Goal: Task Accomplishment & Management: Complete application form

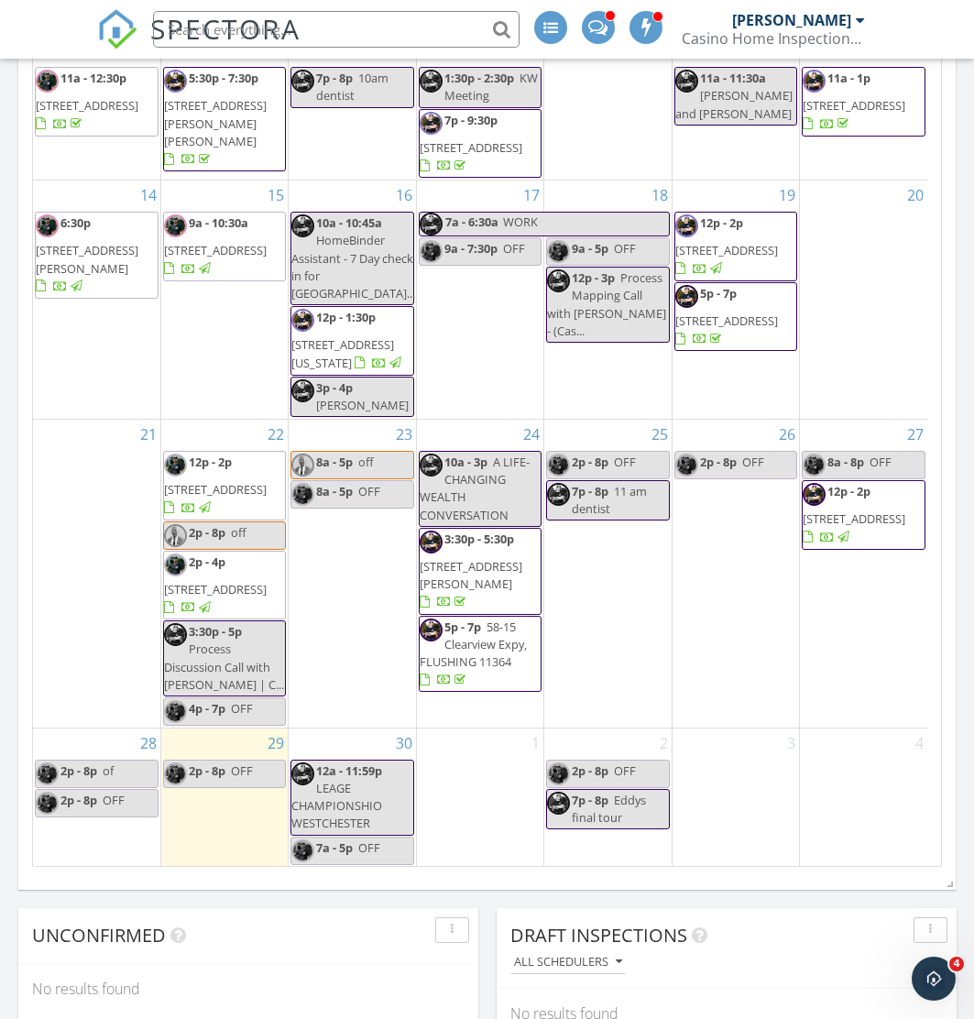
scroll to position [1008, 0]
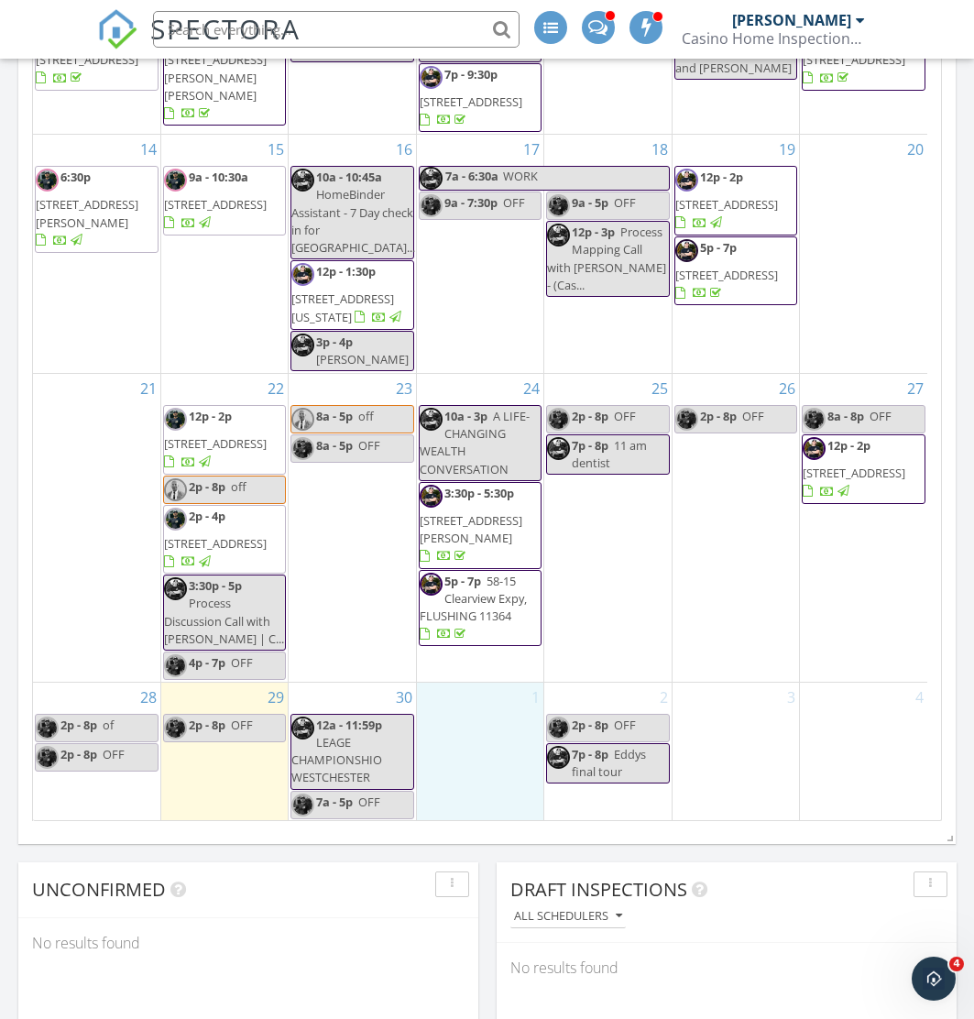
click at [494, 736] on div "1" at bounding box center [480, 752] width 126 height 138
click at [599, 630] on div "25 2p - 8p OFF 7p - 8p 11 am dentist" at bounding box center [607, 528] width 126 height 308
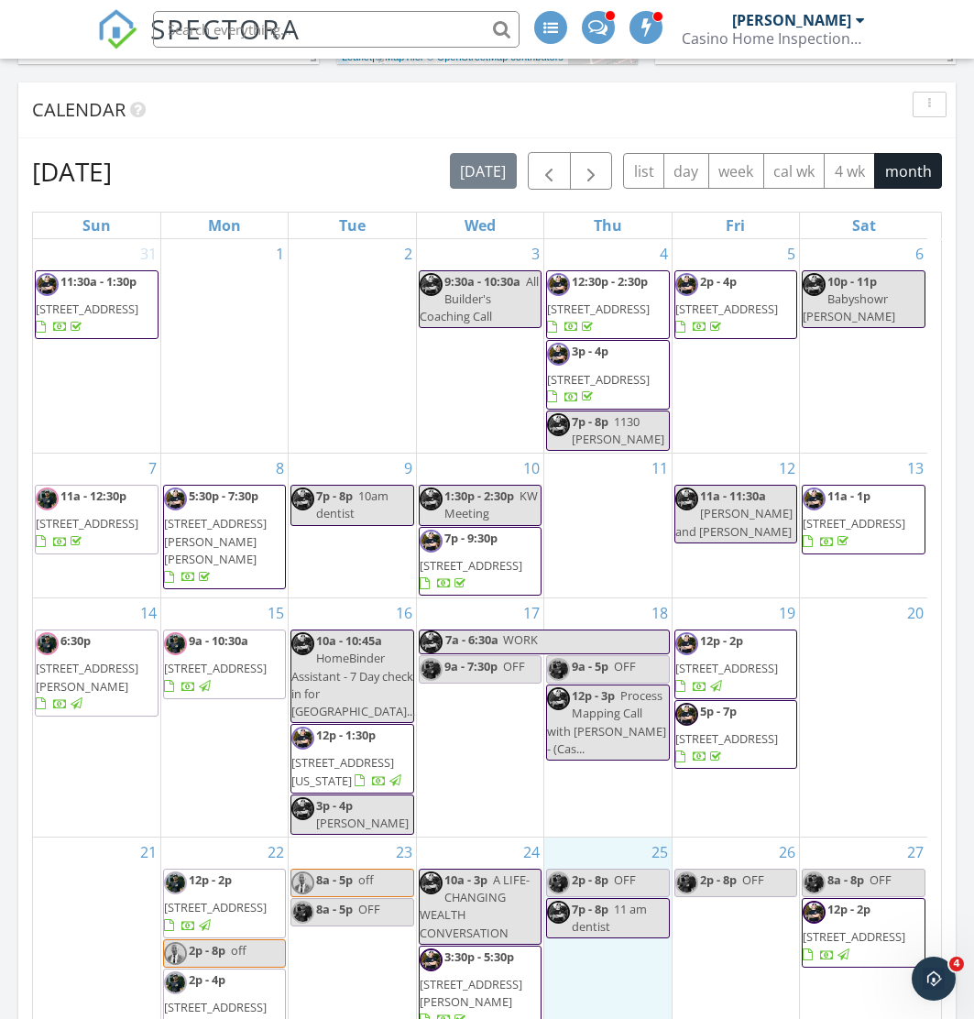
scroll to position [0, 0]
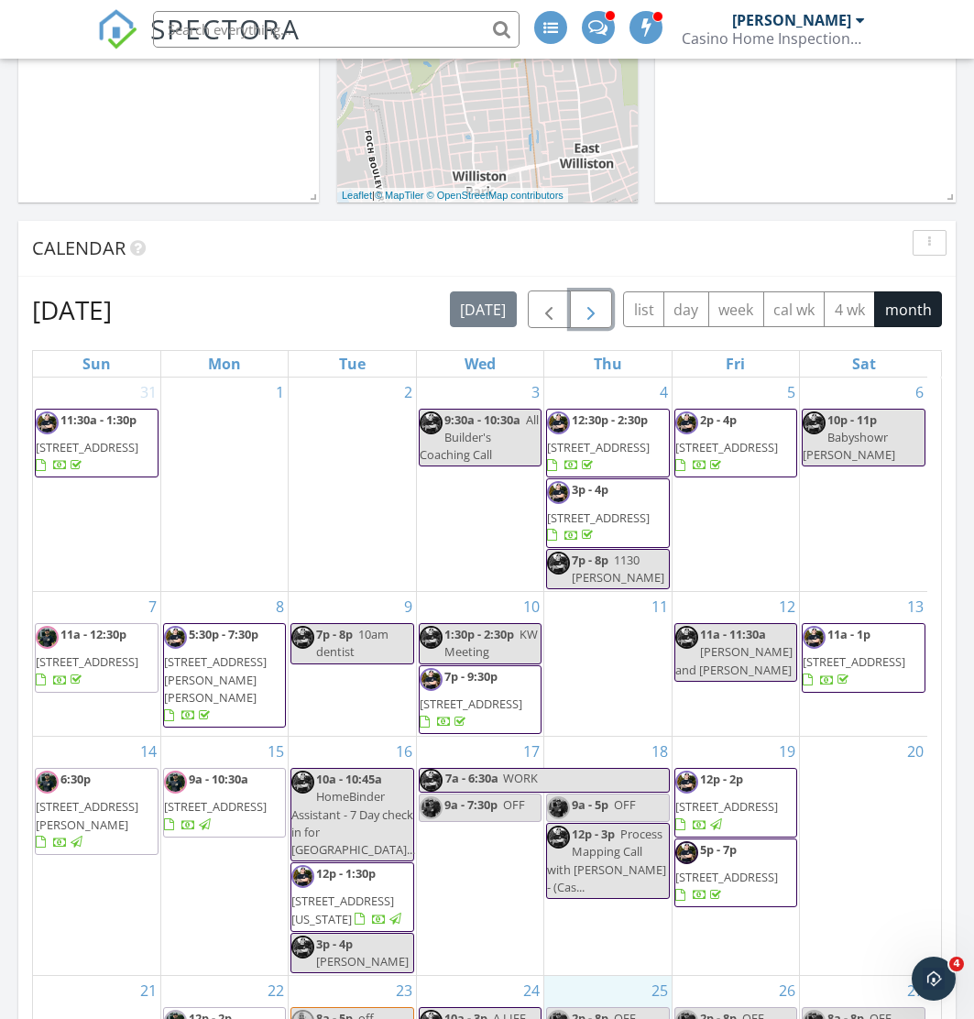
click at [604, 311] on button "button" at bounding box center [591, 309] width 43 height 38
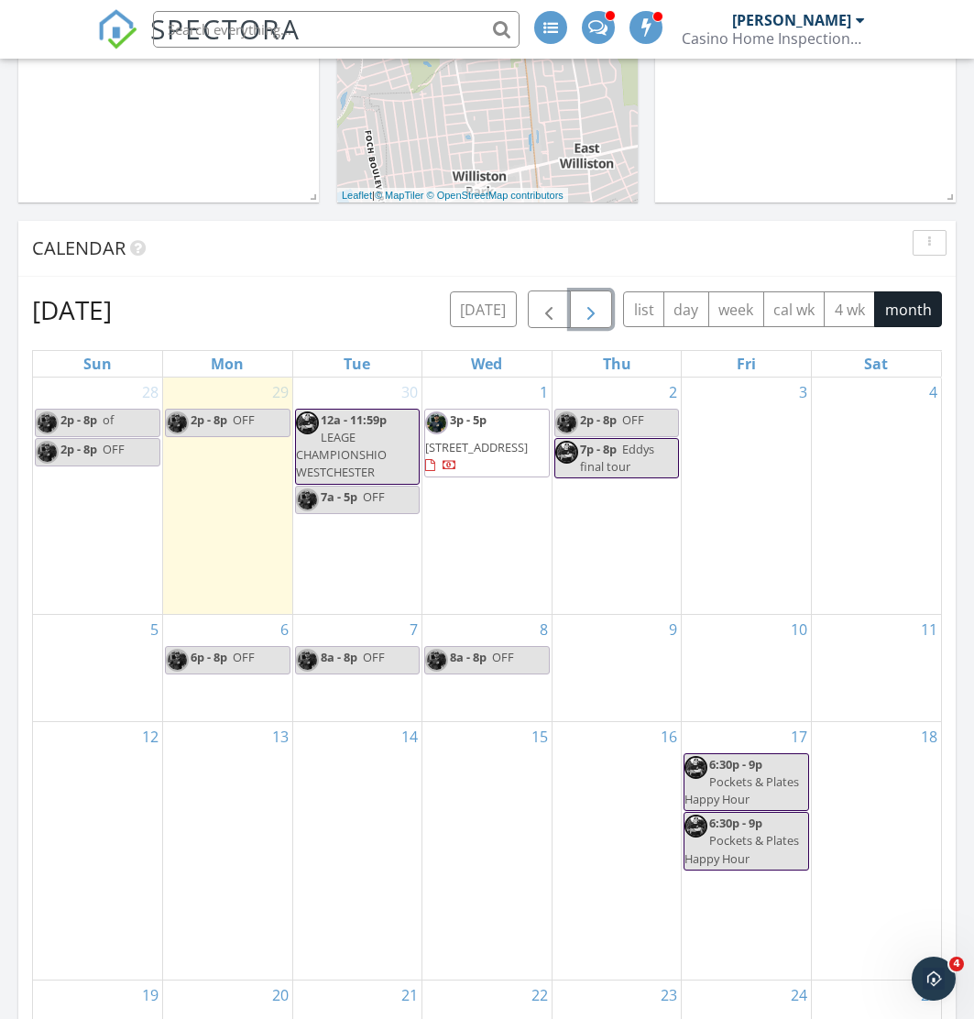
click at [467, 445] on span "3p - 5p 232 Nassau Ave, Freeport 11520" at bounding box center [487, 443] width 124 height 64
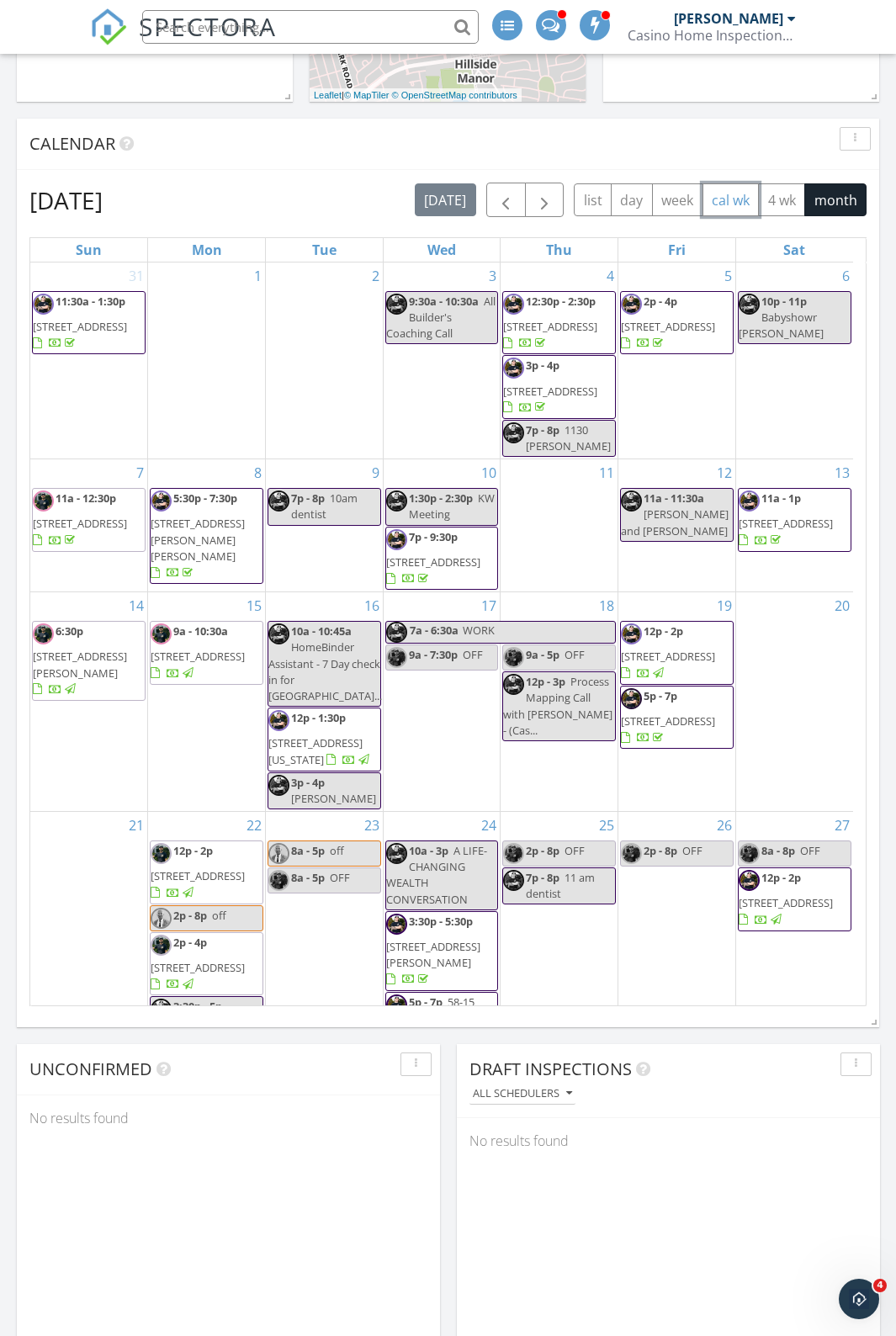
click at [739, 185] on button "cal wk" at bounding box center [731, 200] width 57 height 33
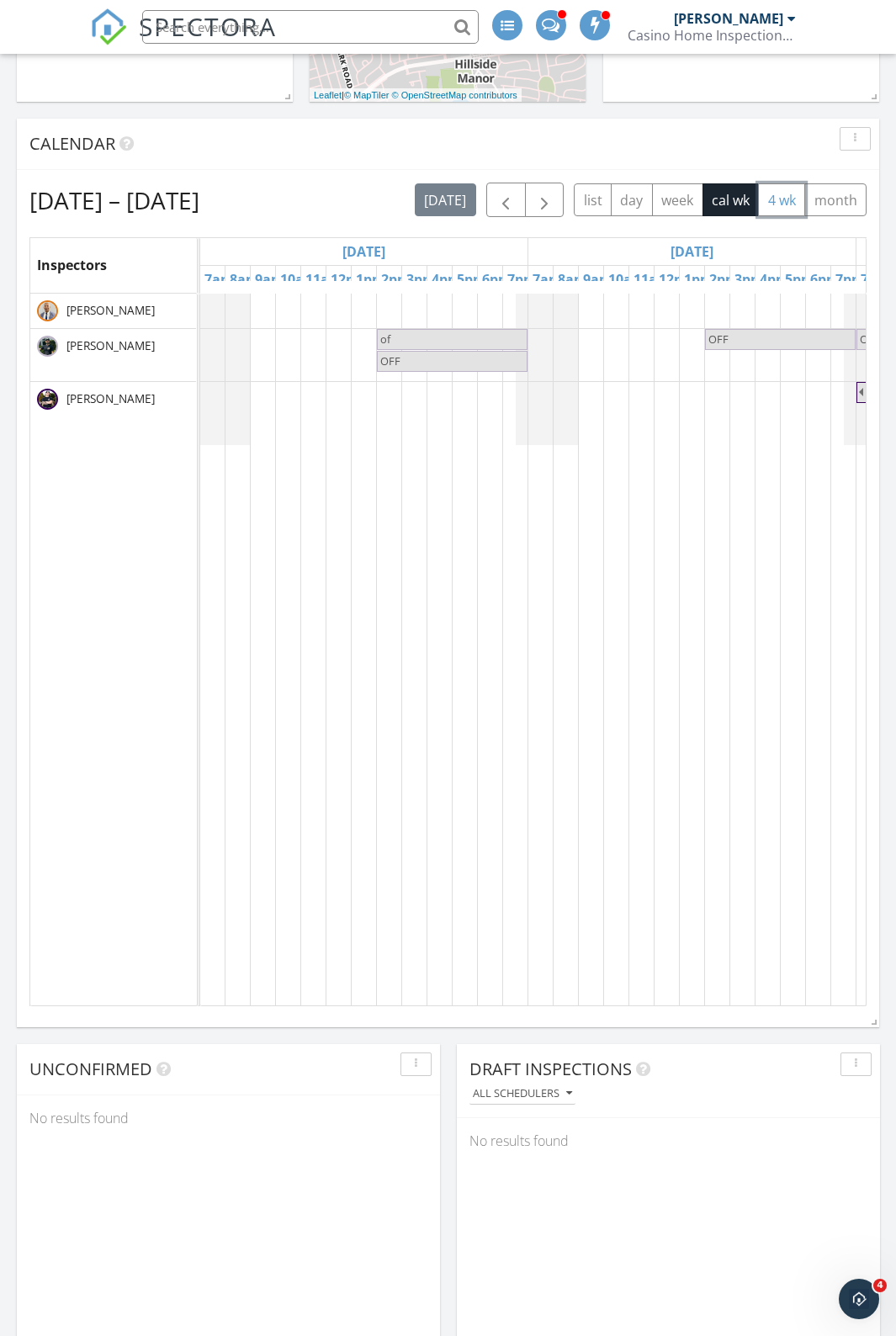
click at [780, 196] on button "4 wk" at bounding box center [780, 200] width 47 height 33
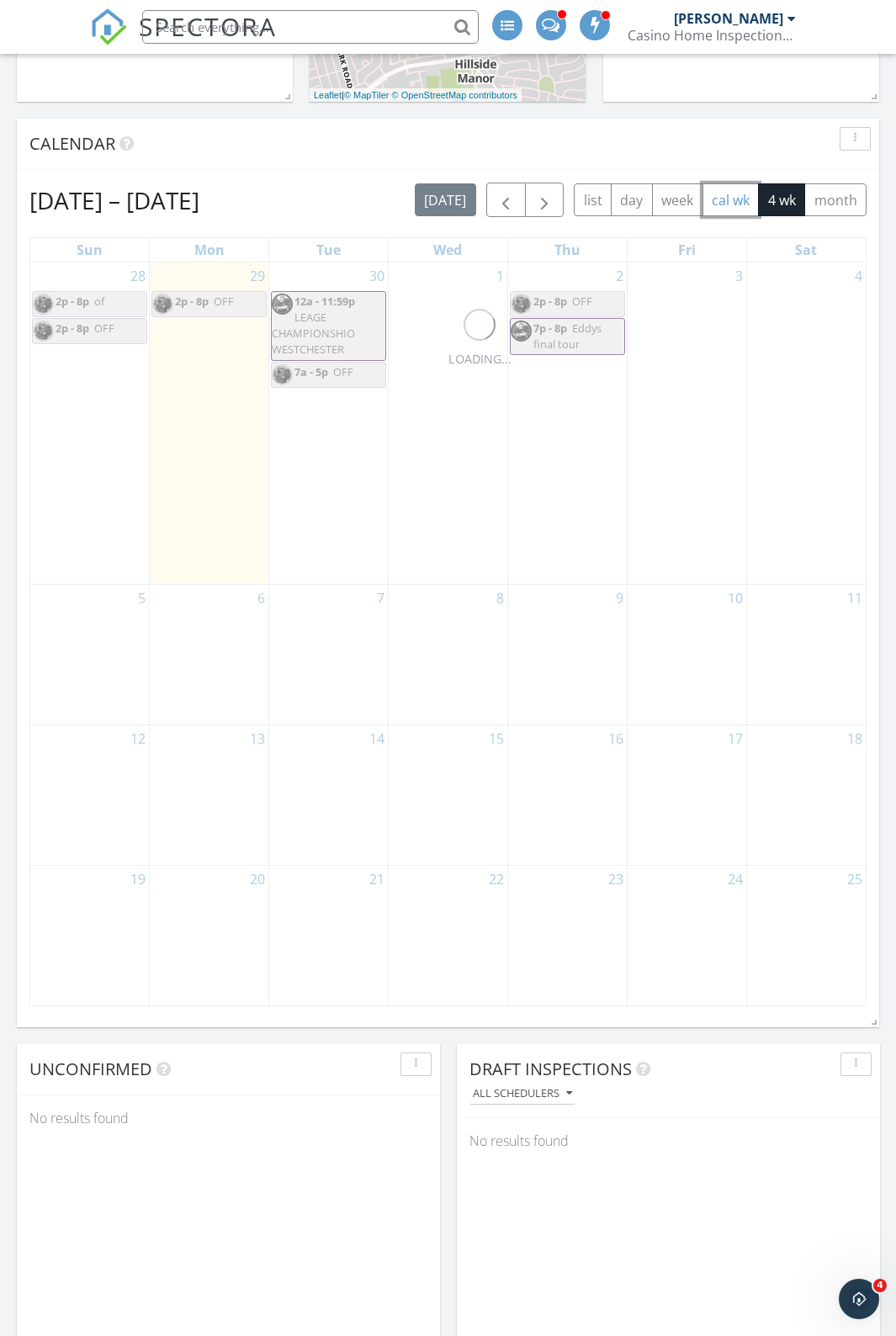
click at [711, 202] on button "cal wk" at bounding box center [731, 200] width 57 height 33
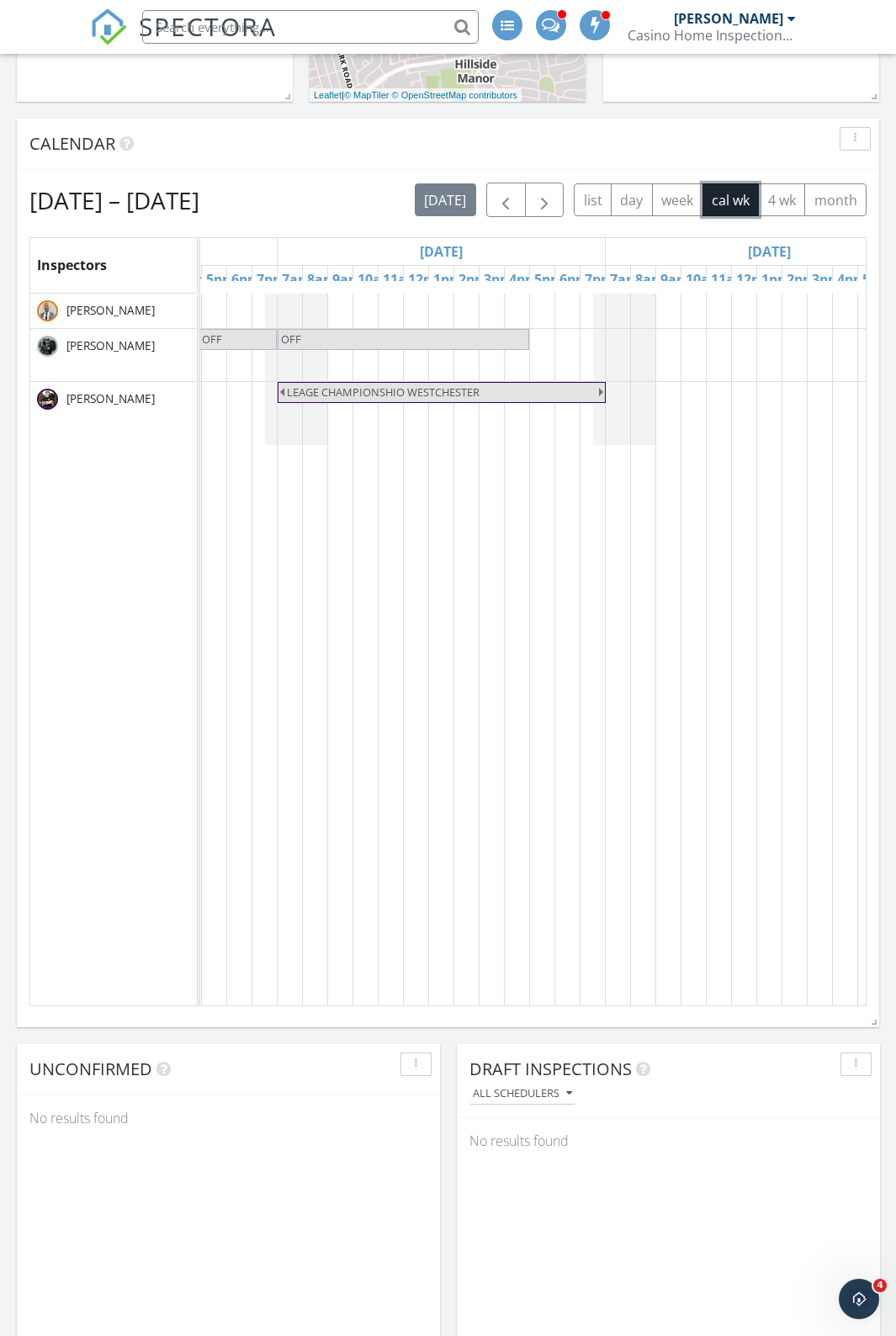
scroll to position [0, 673]
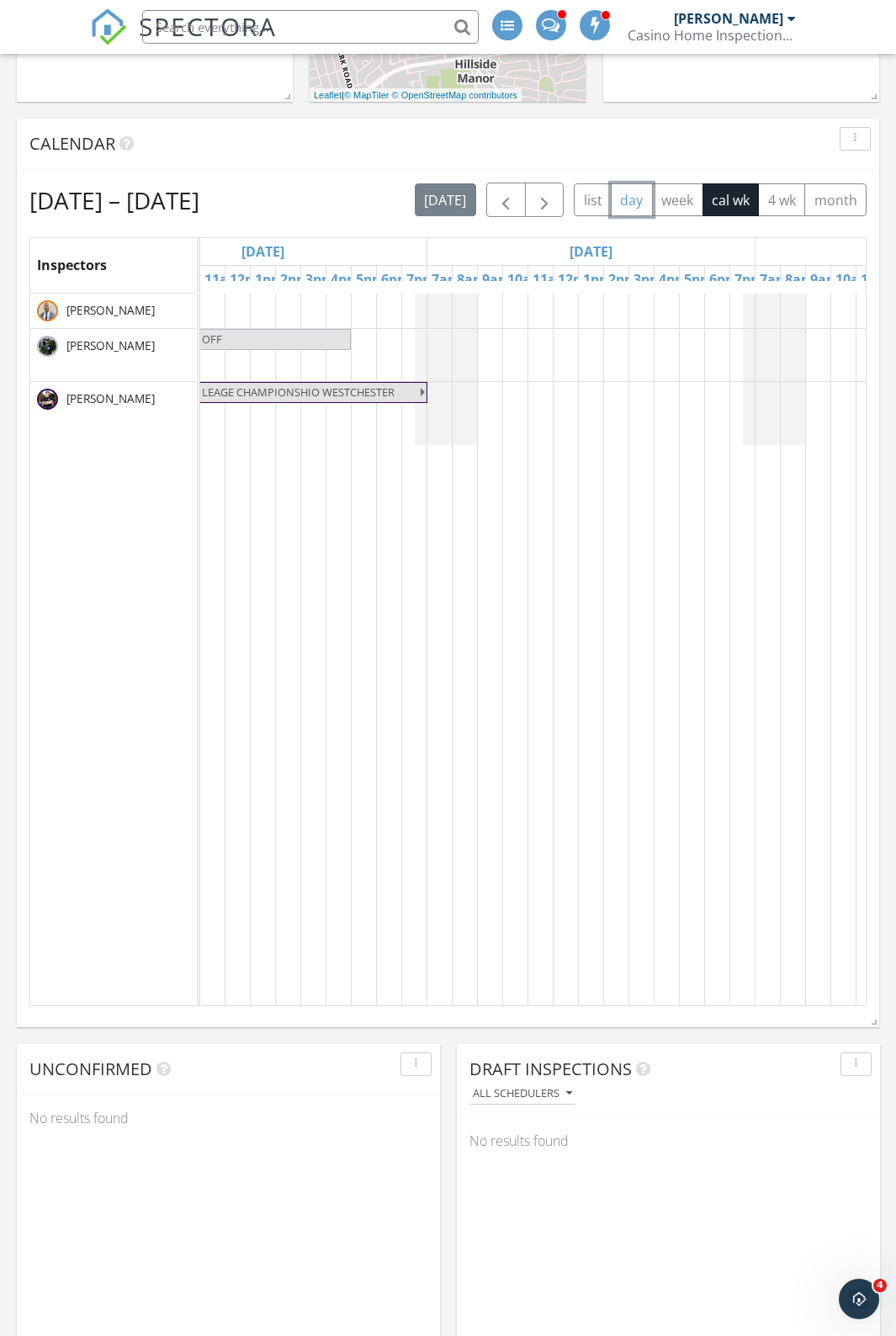
click at [633, 194] on button "day" at bounding box center [632, 200] width 42 height 33
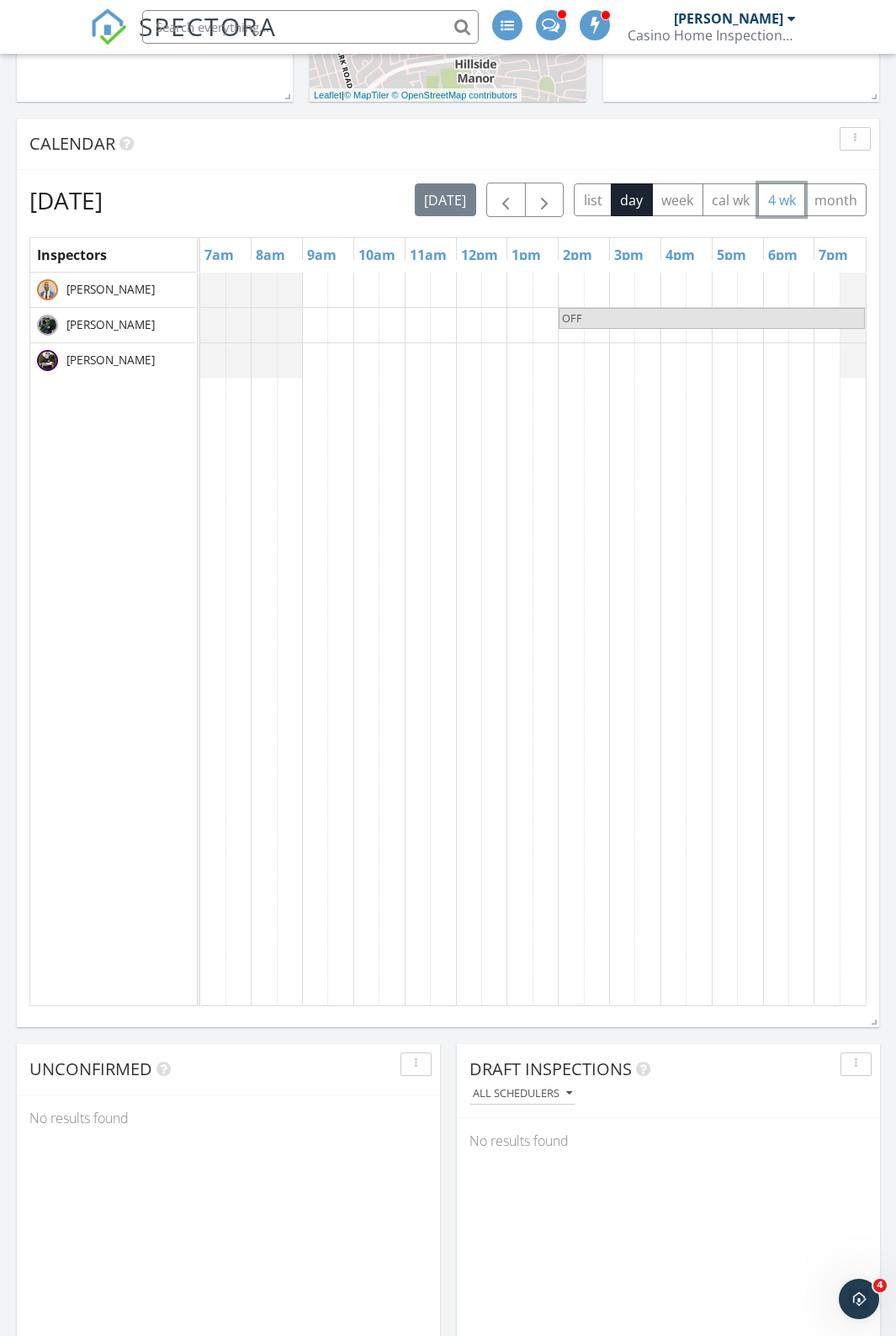
click at [787, 198] on button "4 wk" at bounding box center [780, 200] width 47 height 33
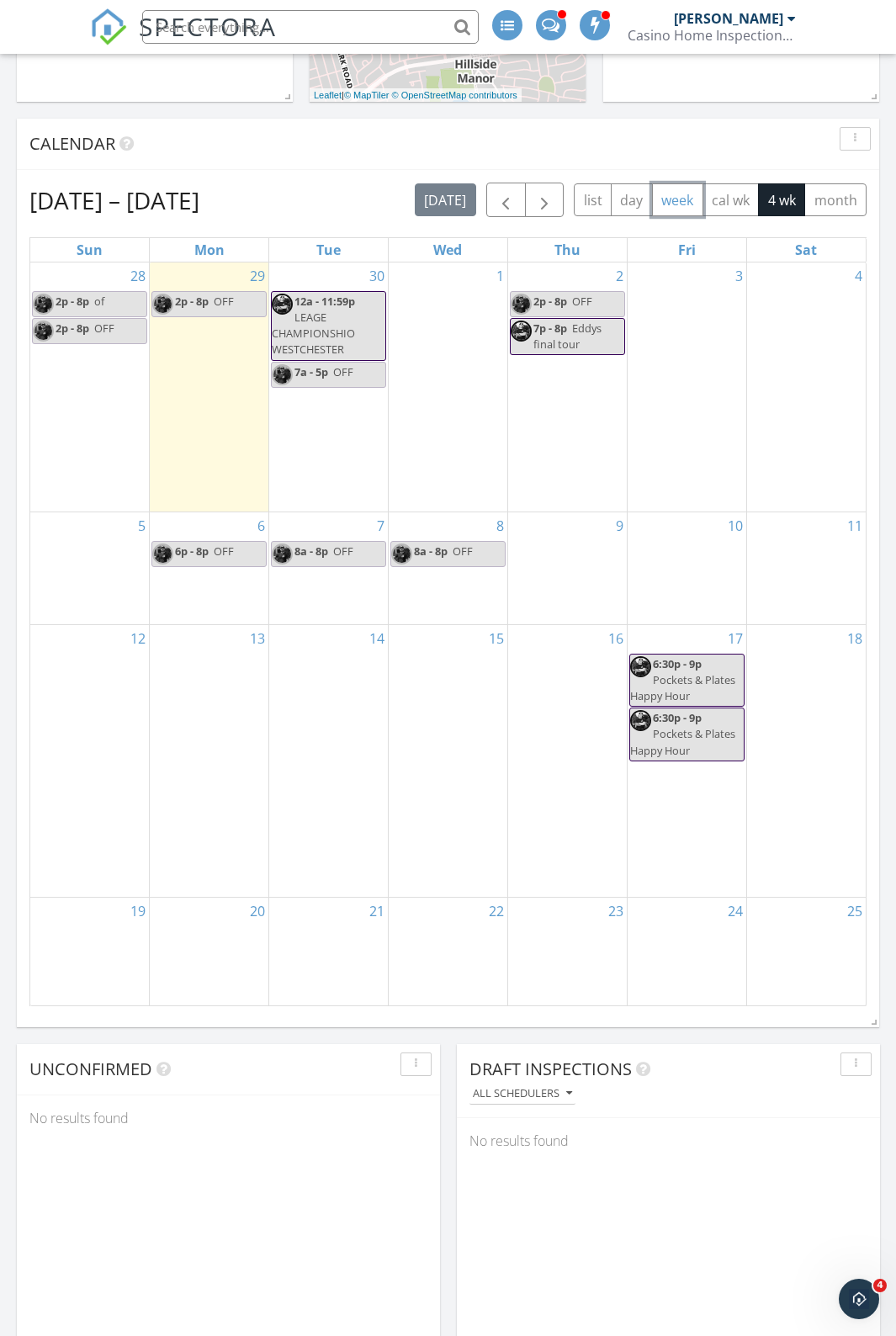
click at [682, 214] on button "week" at bounding box center [678, 200] width 51 height 33
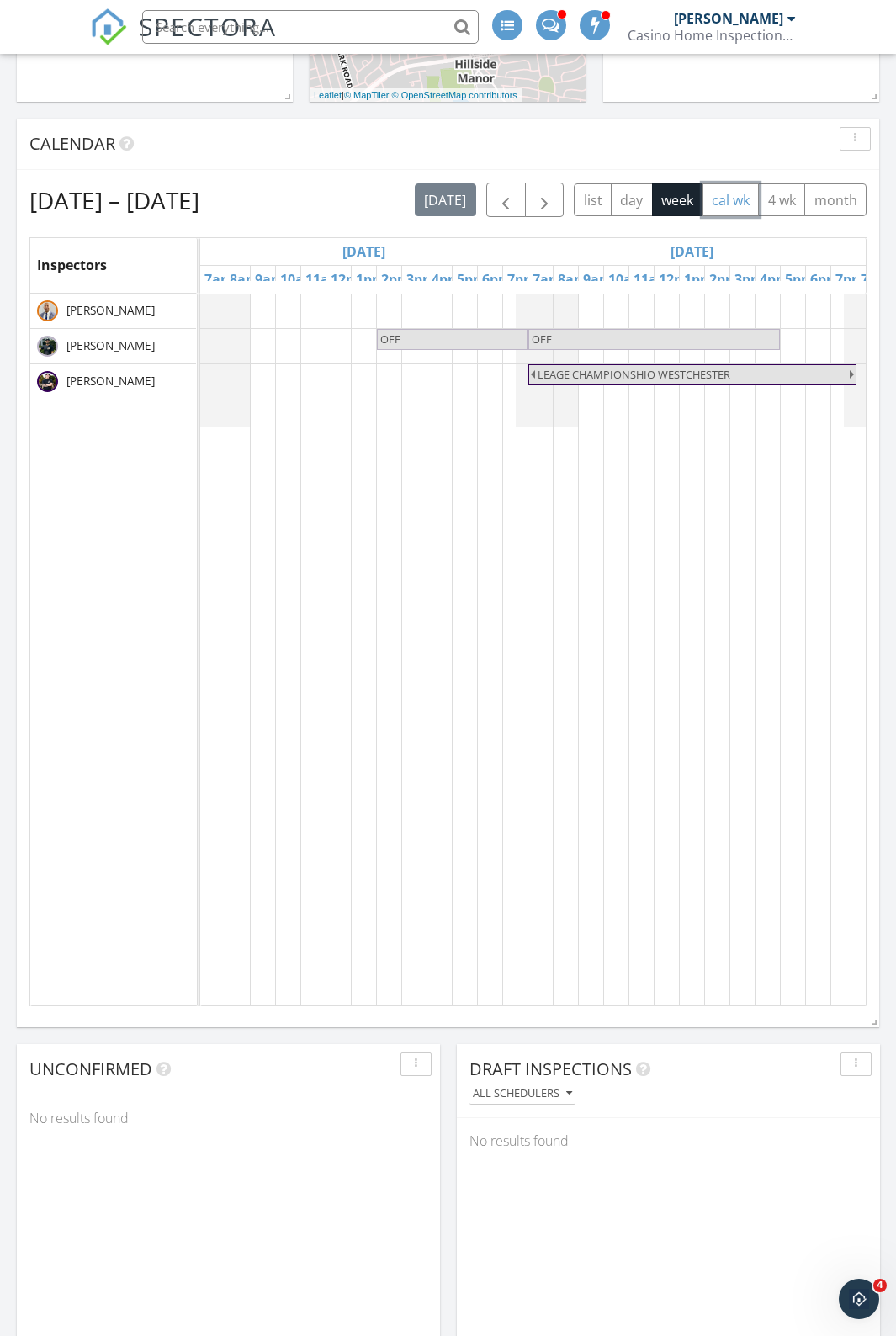
click at [725, 202] on button "cal wk" at bounding box center [731, 200] width 57 height 33
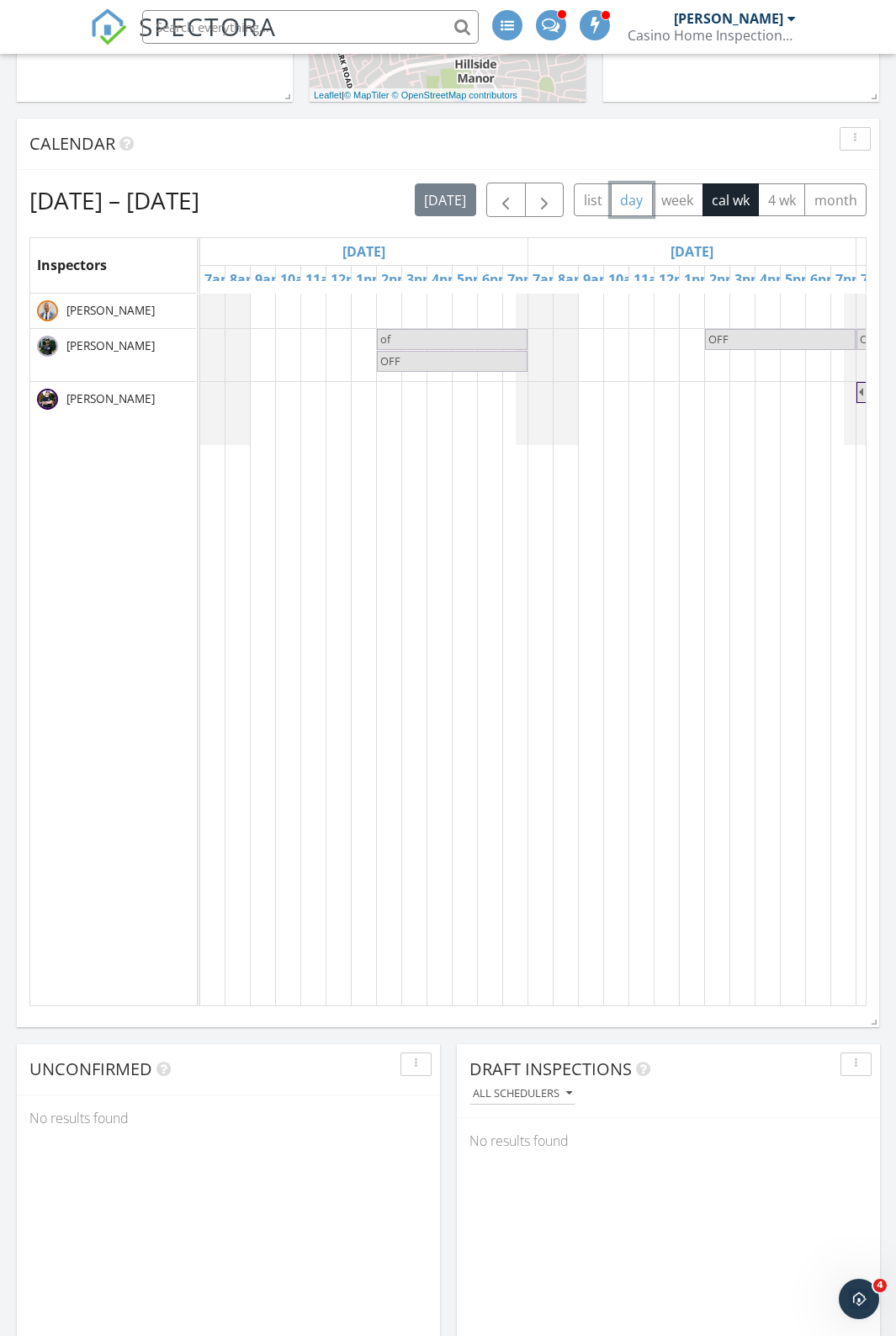
click at [637, 191] on button "day" at bounding box center [632, 200] width 42 height 33
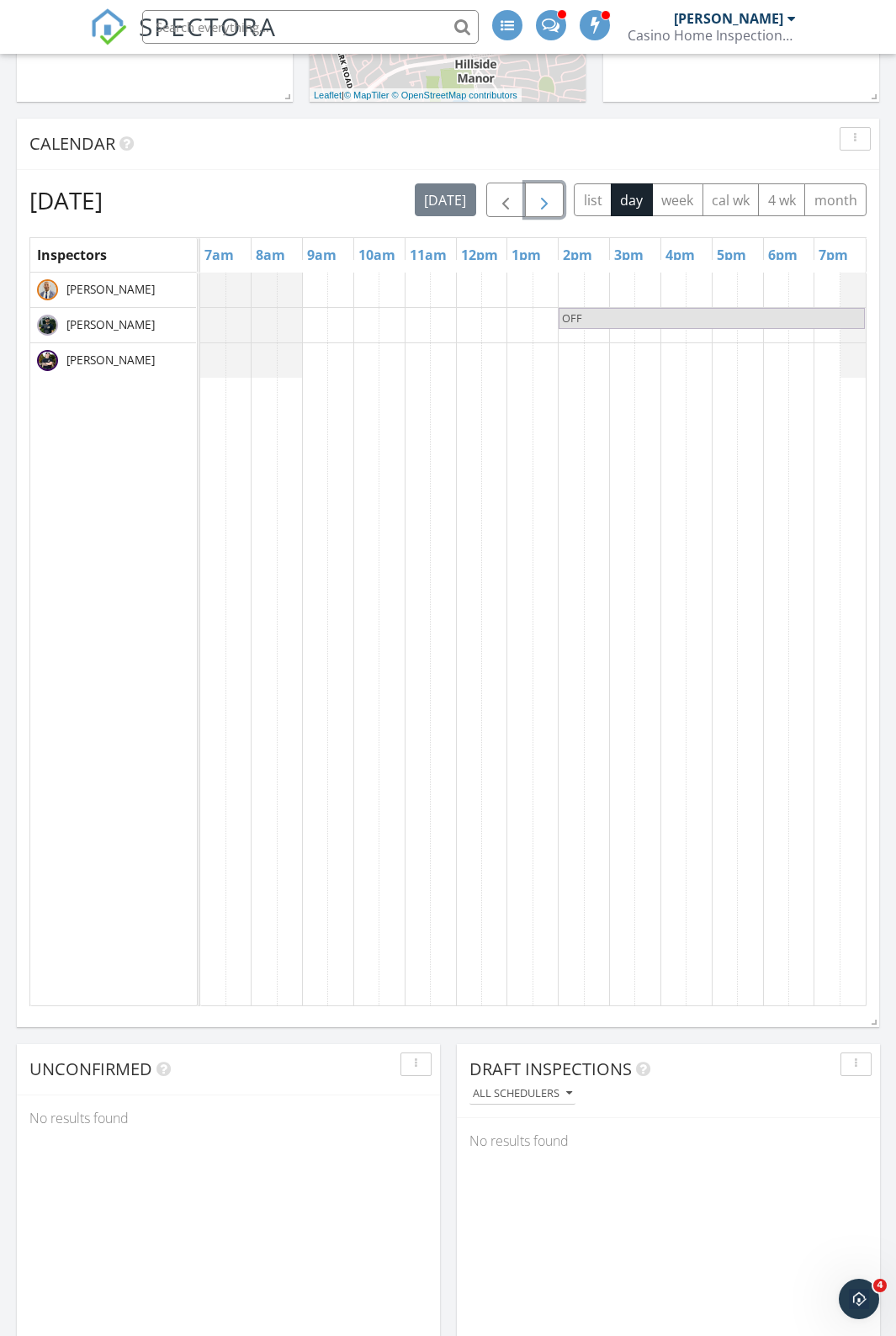
click at [547, 197] on span "button" at bounding box center [544, 200] width 20 height 20
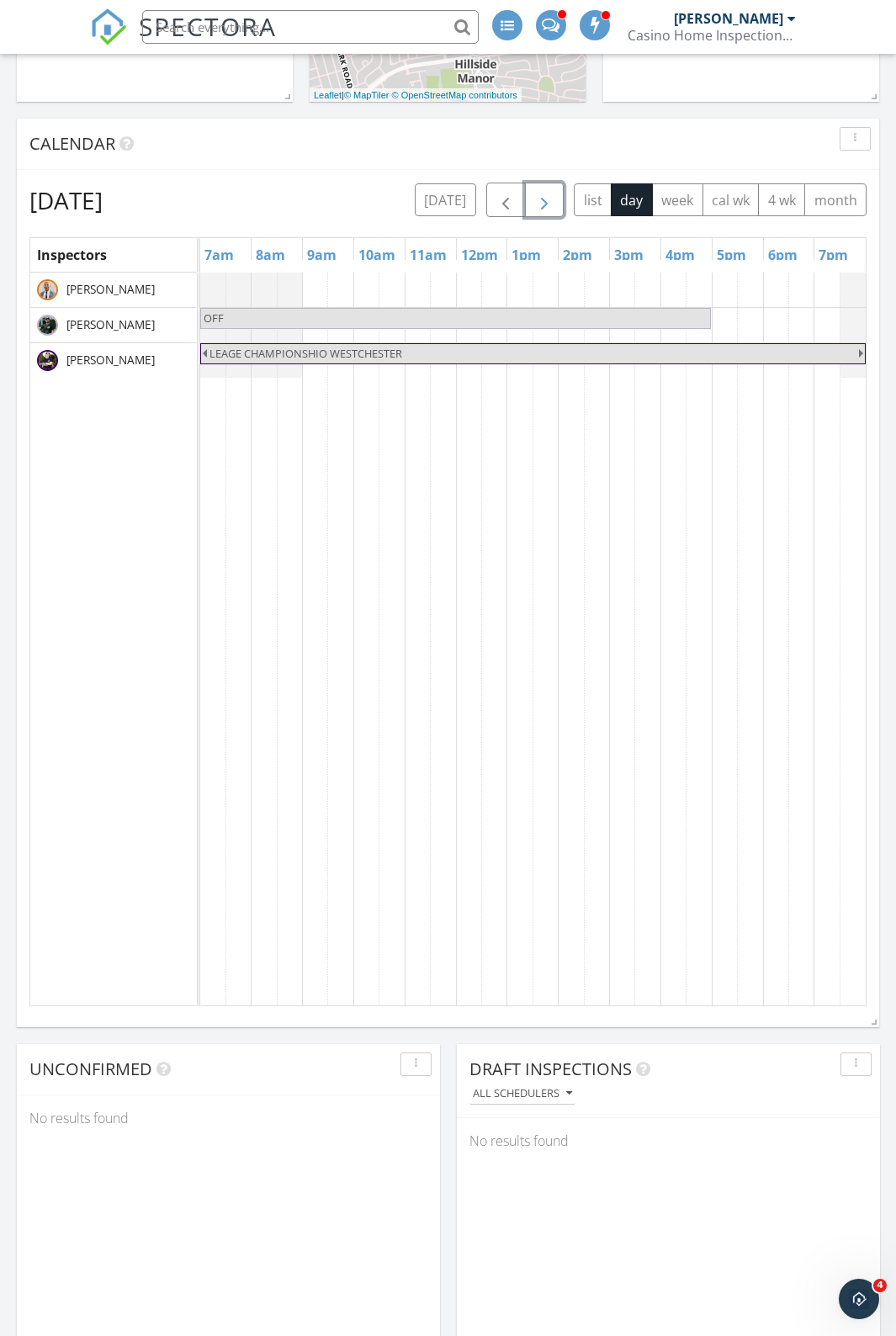
click at [547, 197] on span "button" at bounding box center [544, 200] width 20 height 20
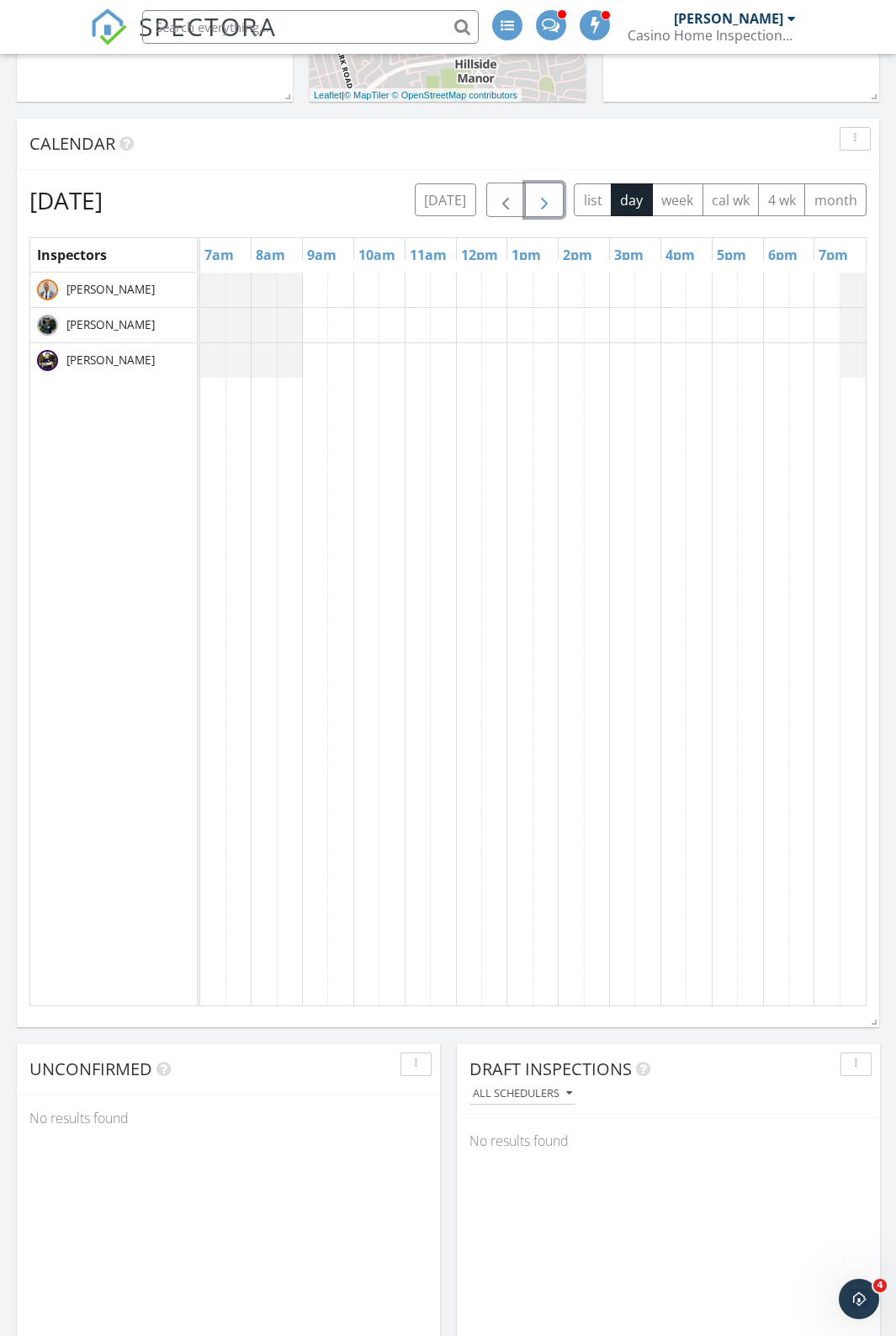
click at [547, 197] on span "button" at bounding box center [544, 200] width 20 height 20
click at [545, 197] on span "button" at bounding box center [544, 200] width 20 height 20
click at [517, 202] on button "button" at bounding box center [506, 200] width 39 height 35
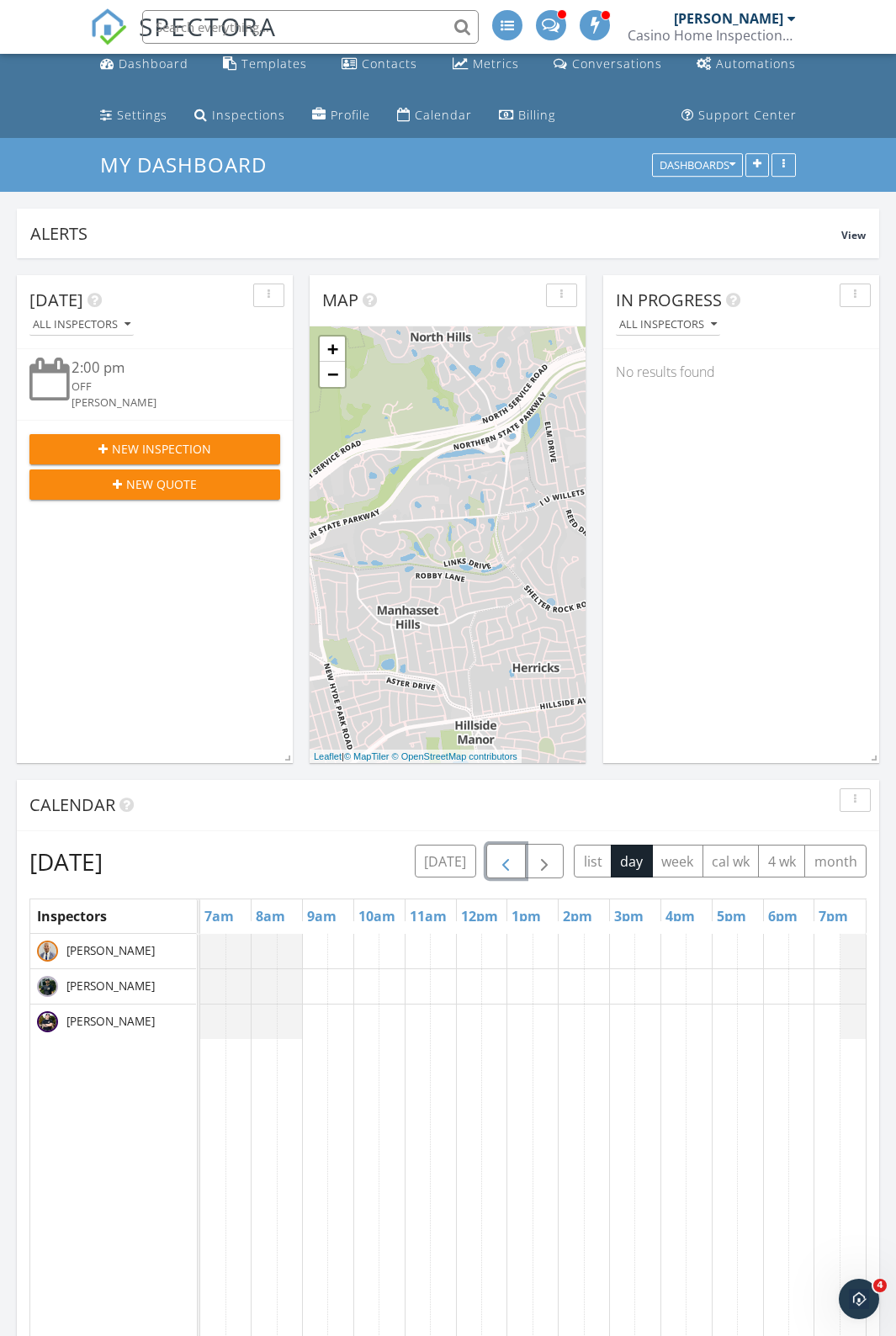
scroll to position [0, 0]
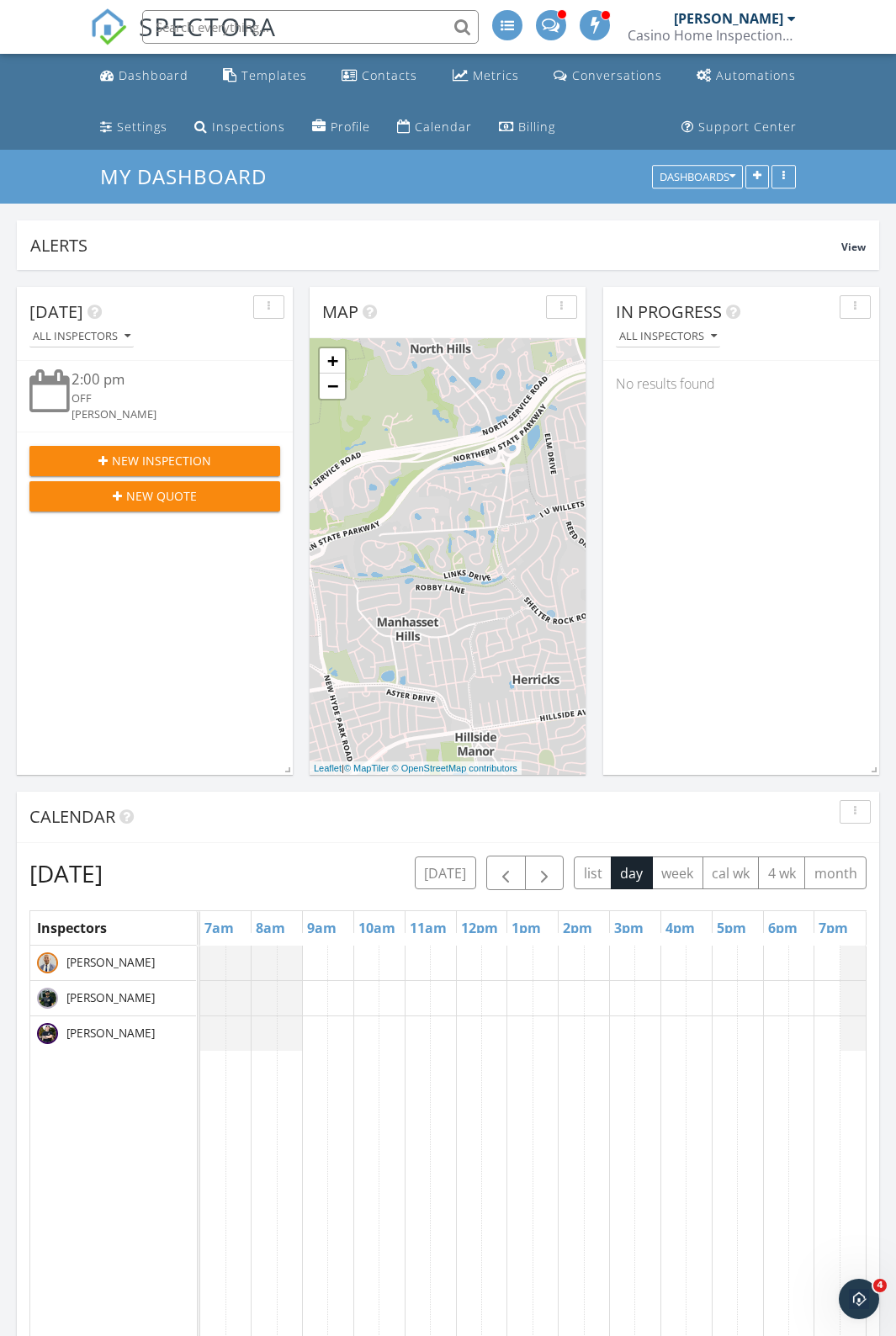
click at [127, 460] on span "New Inspection" at bounding box center [162, 460] width 99 height 17
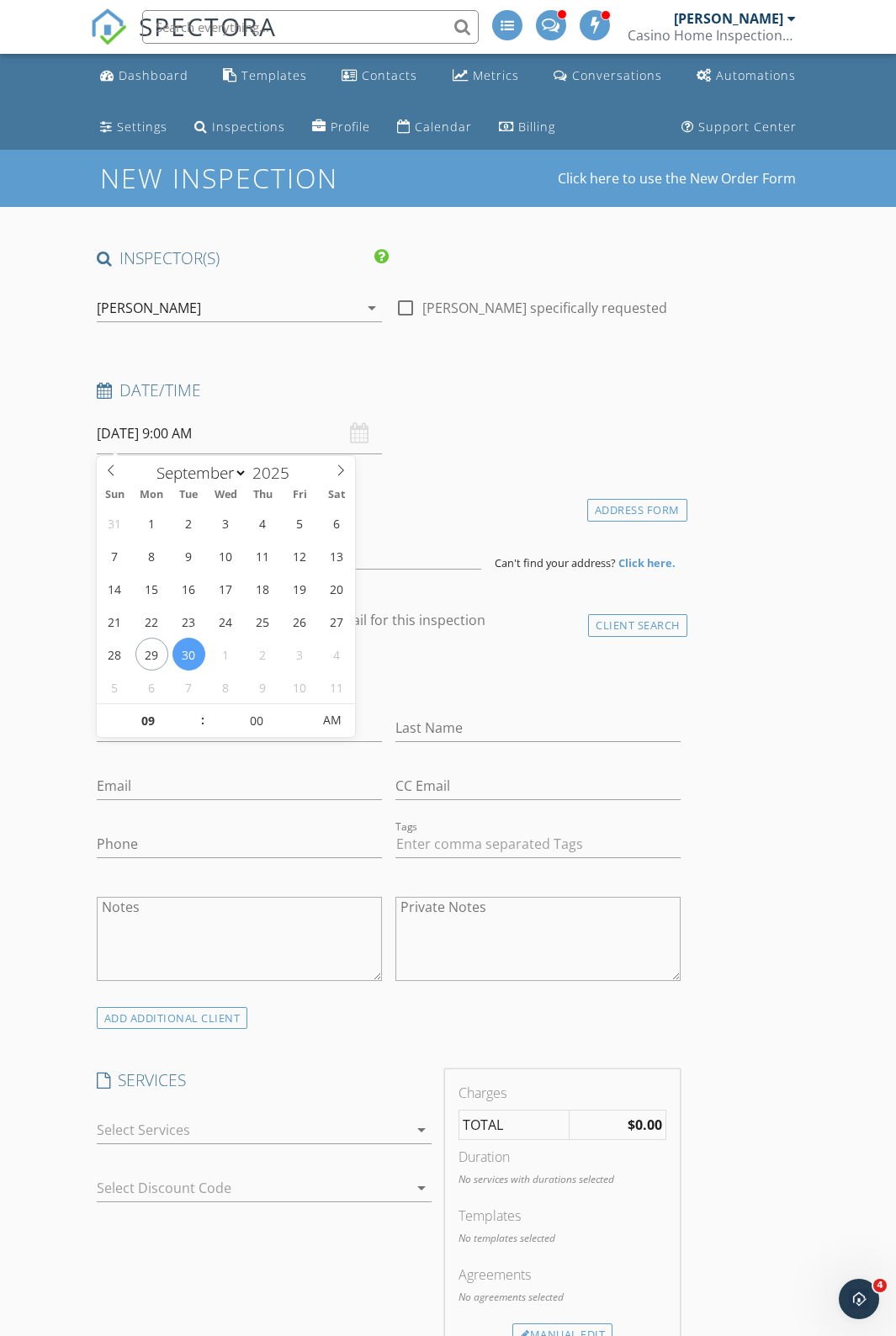
click at [212, 436] on input "09/30/2025 9:00 AM" at bounding box center [239, 433] width 286 height 41
select select "9"
type input "10/01/2025 9:00 AM"
type input "03"
click at [243, 713] on input "00" at bounding box center [257, 721] width 104 height 34
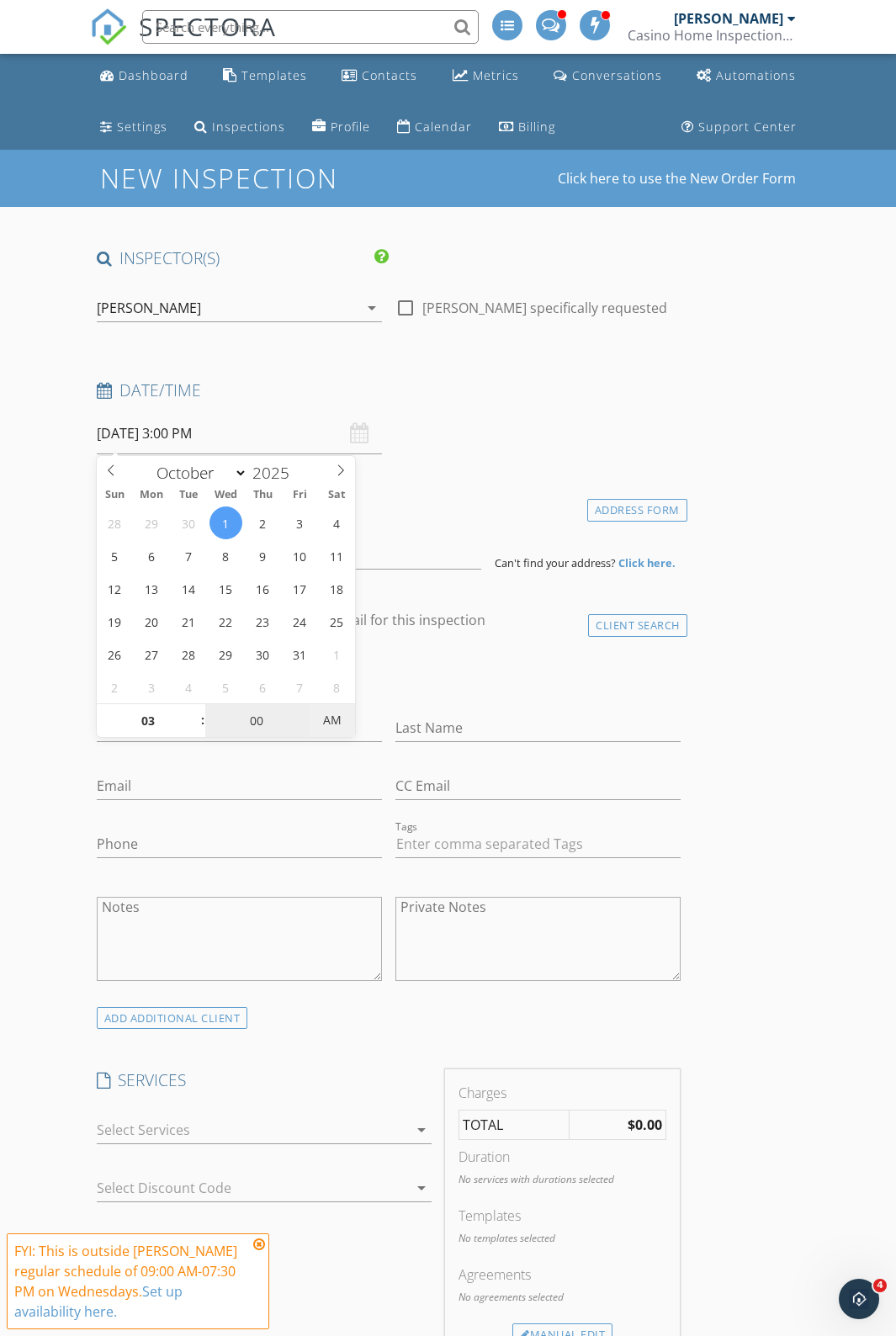
click at [354, 735] on span "AM" at bounding box center [331, 720] width 46 height 34
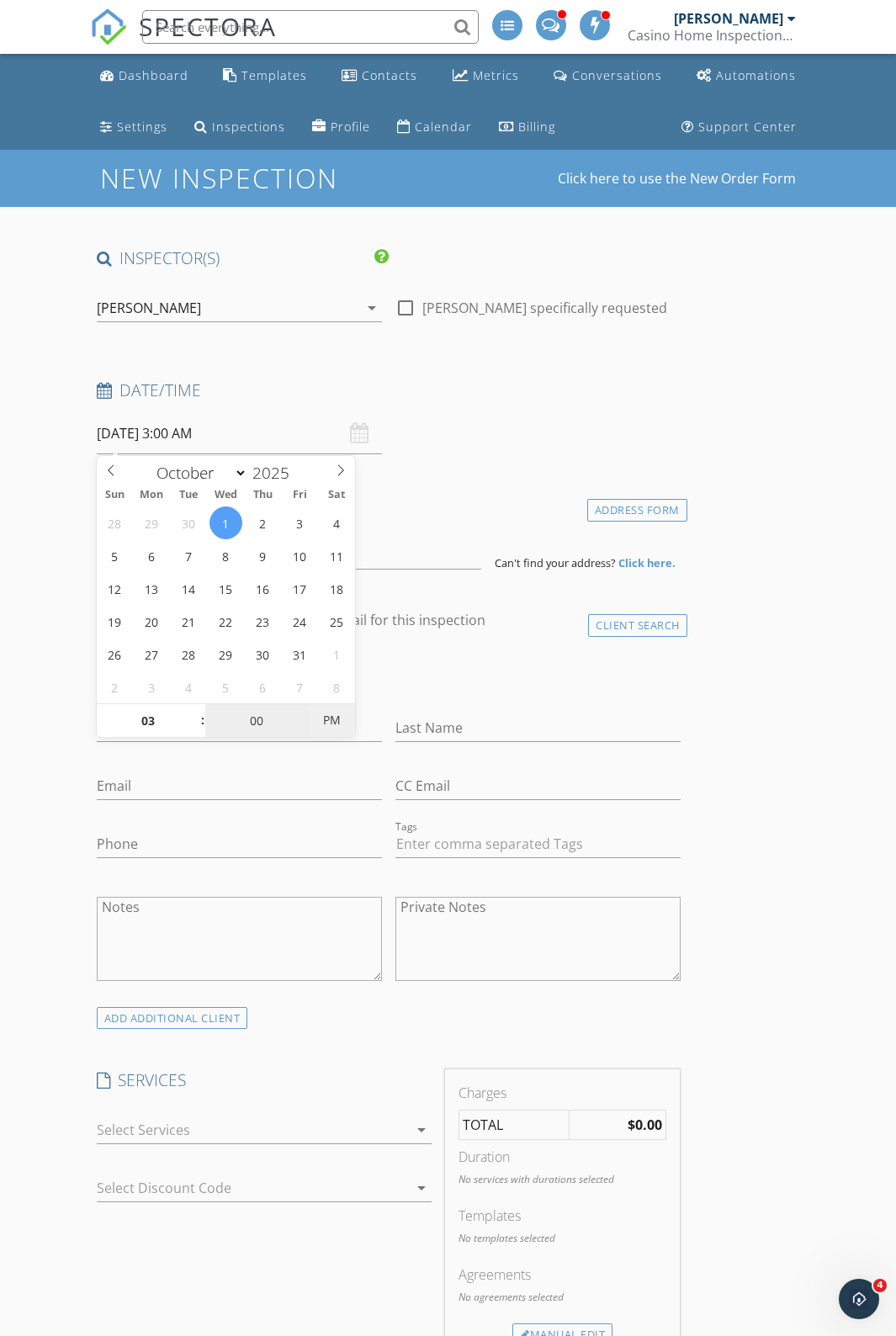
click at [345, 717] on span "PM" at bounding box center [331, 720] width 46 height 34
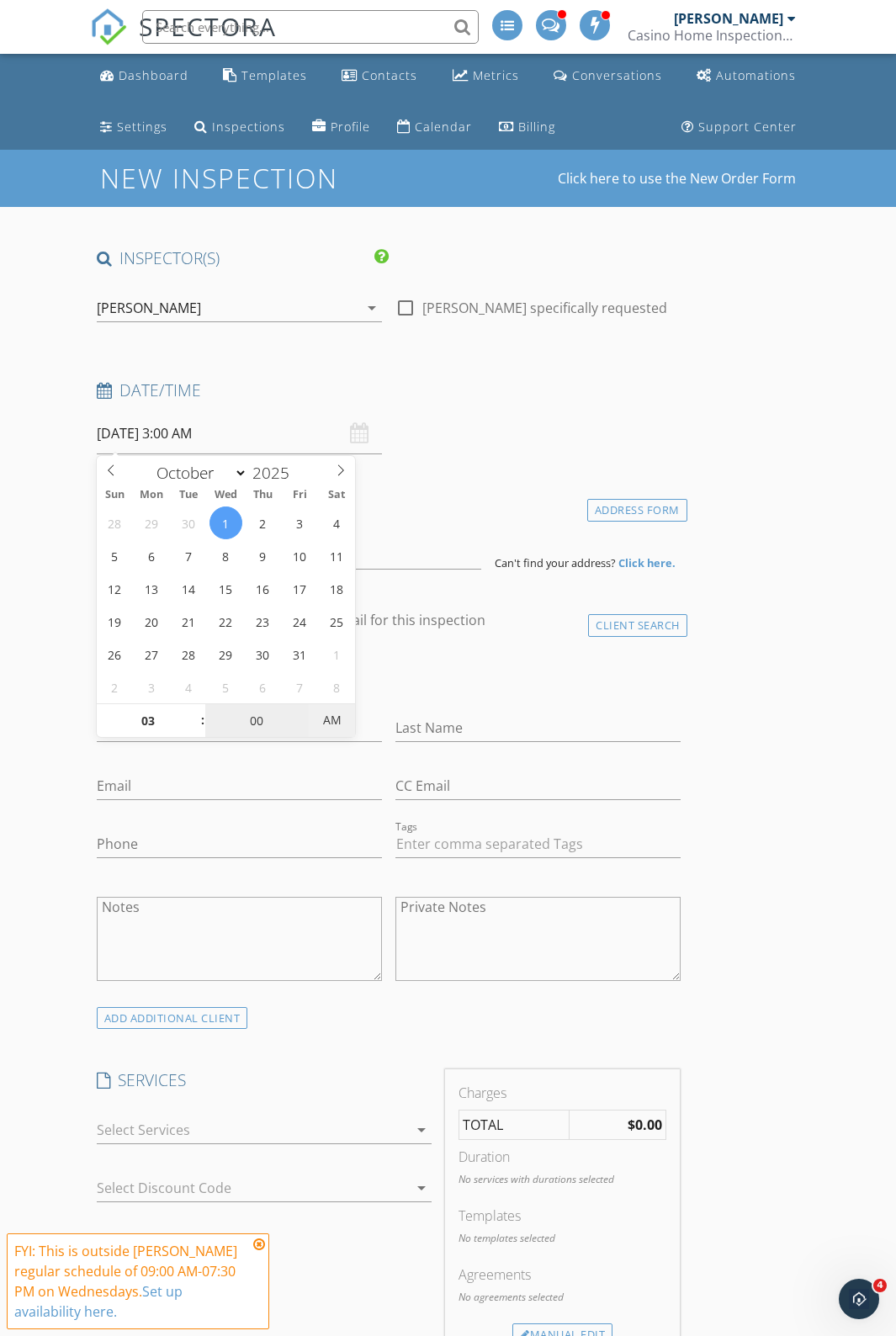
type input "[DATE] 3:00 PM"
click at [333, 717] on span "AM" at bounding box center [331, 720] width 46 height 34
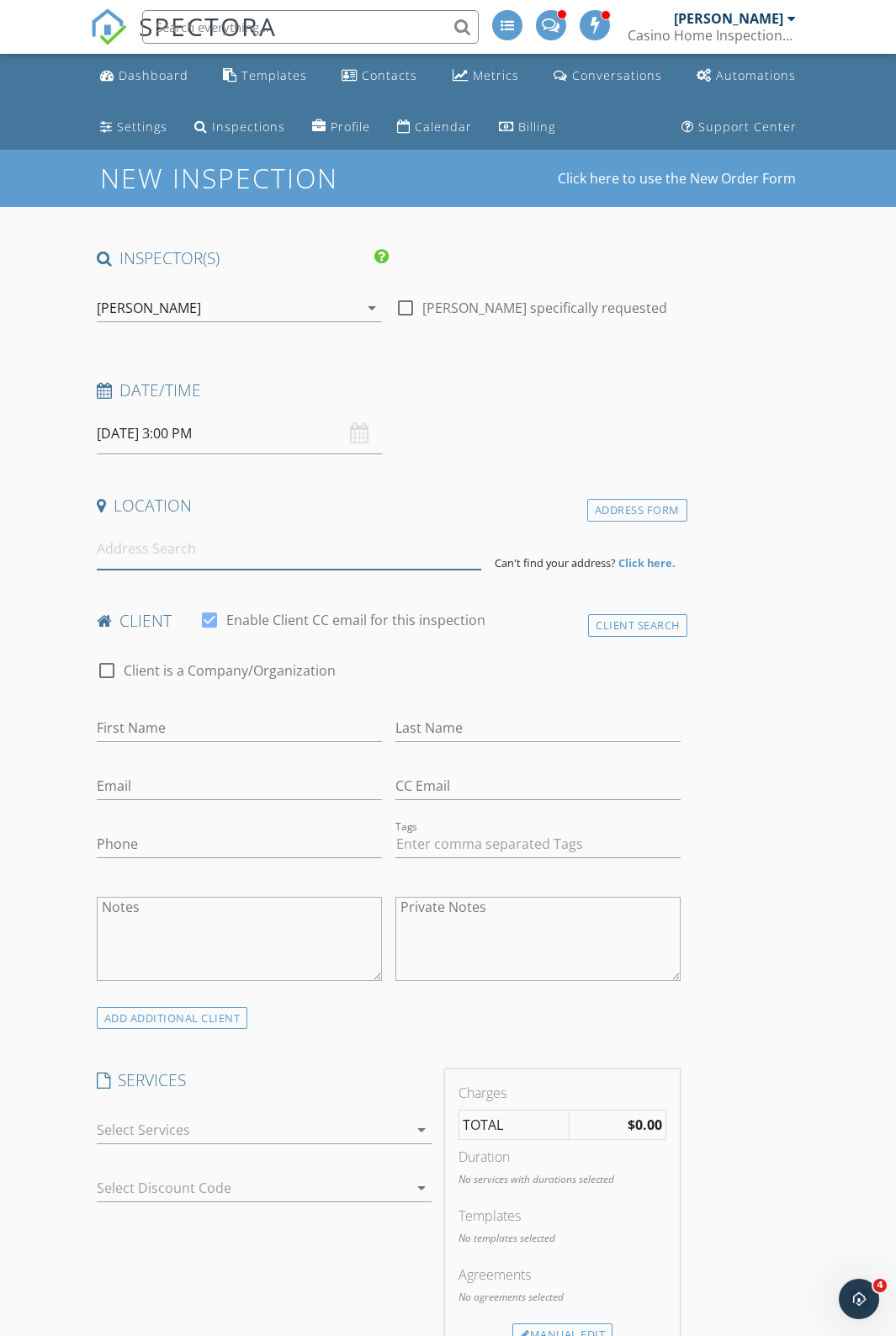
click at [175, 555] on input at bounding box center [288, 548] width 385 height 41
click at [163, 320] on div "[PERSON_NAME]" at bounding box center [227, 308] width 262 height 27
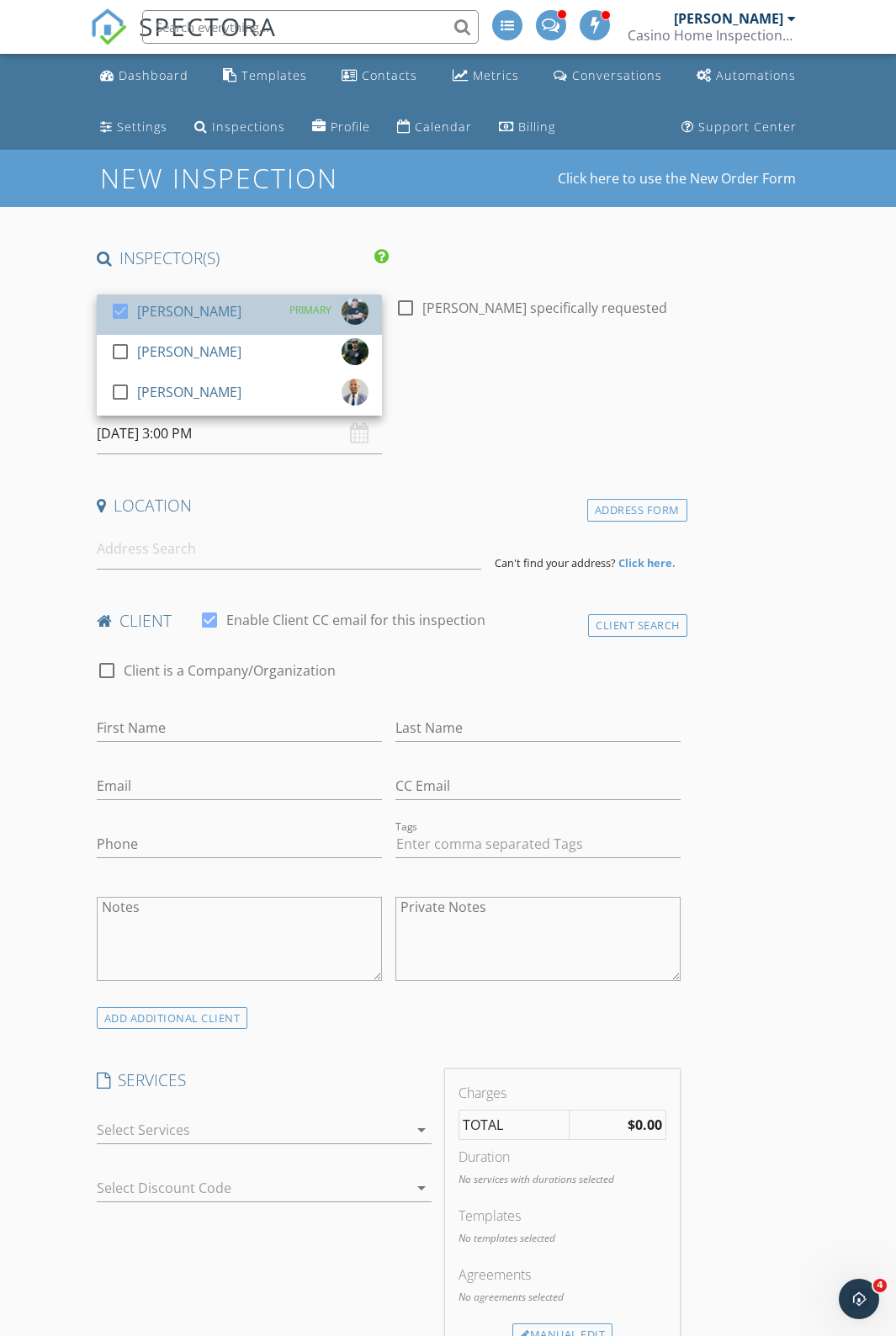
click at [165, 315] on div "[PERSON_NAME]" at bounding box center [189, 310] width 105 height 27
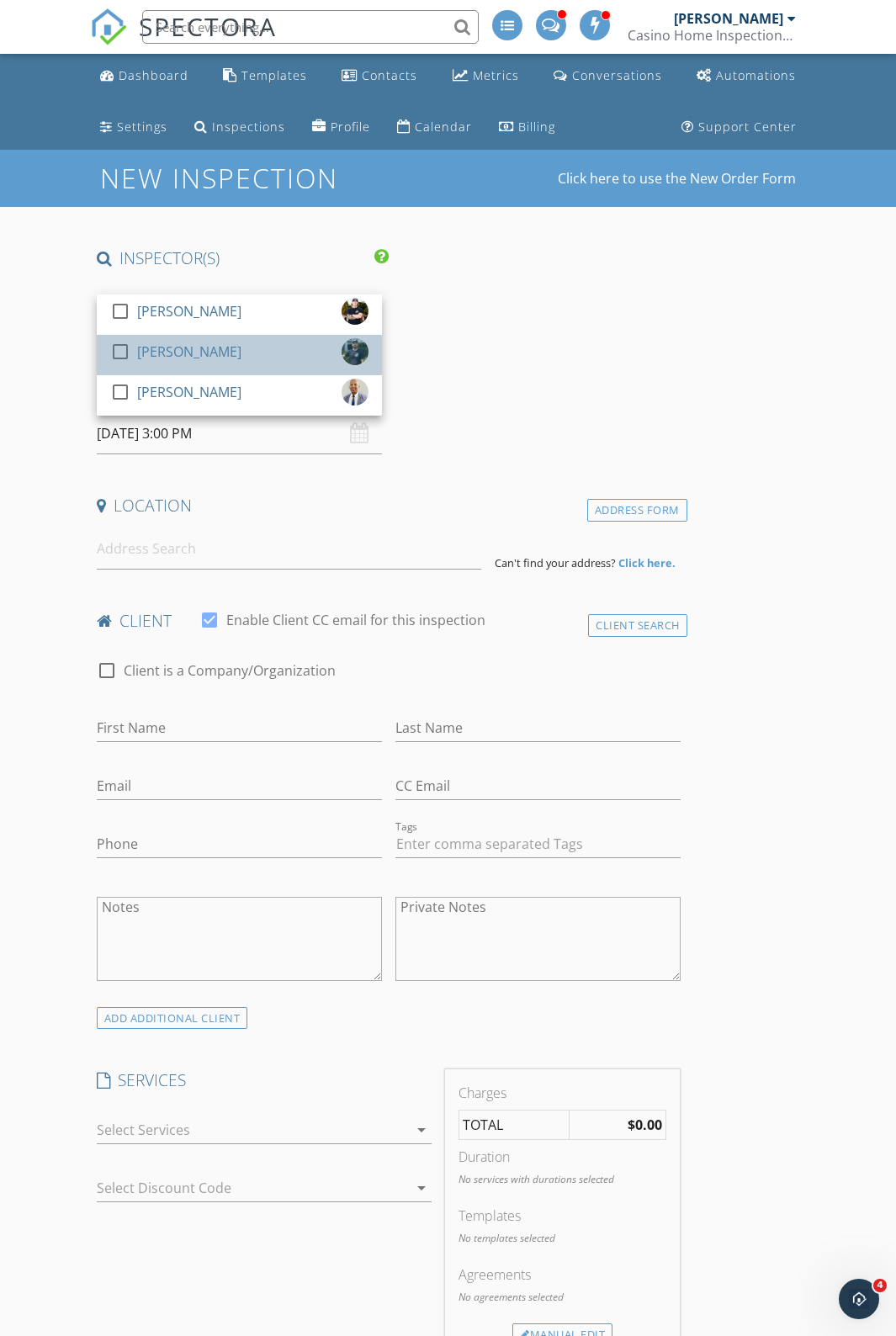
click at [142, 354] on div "[PERSON_NAME]" at bounding box center [189, 351] width 105 height 27
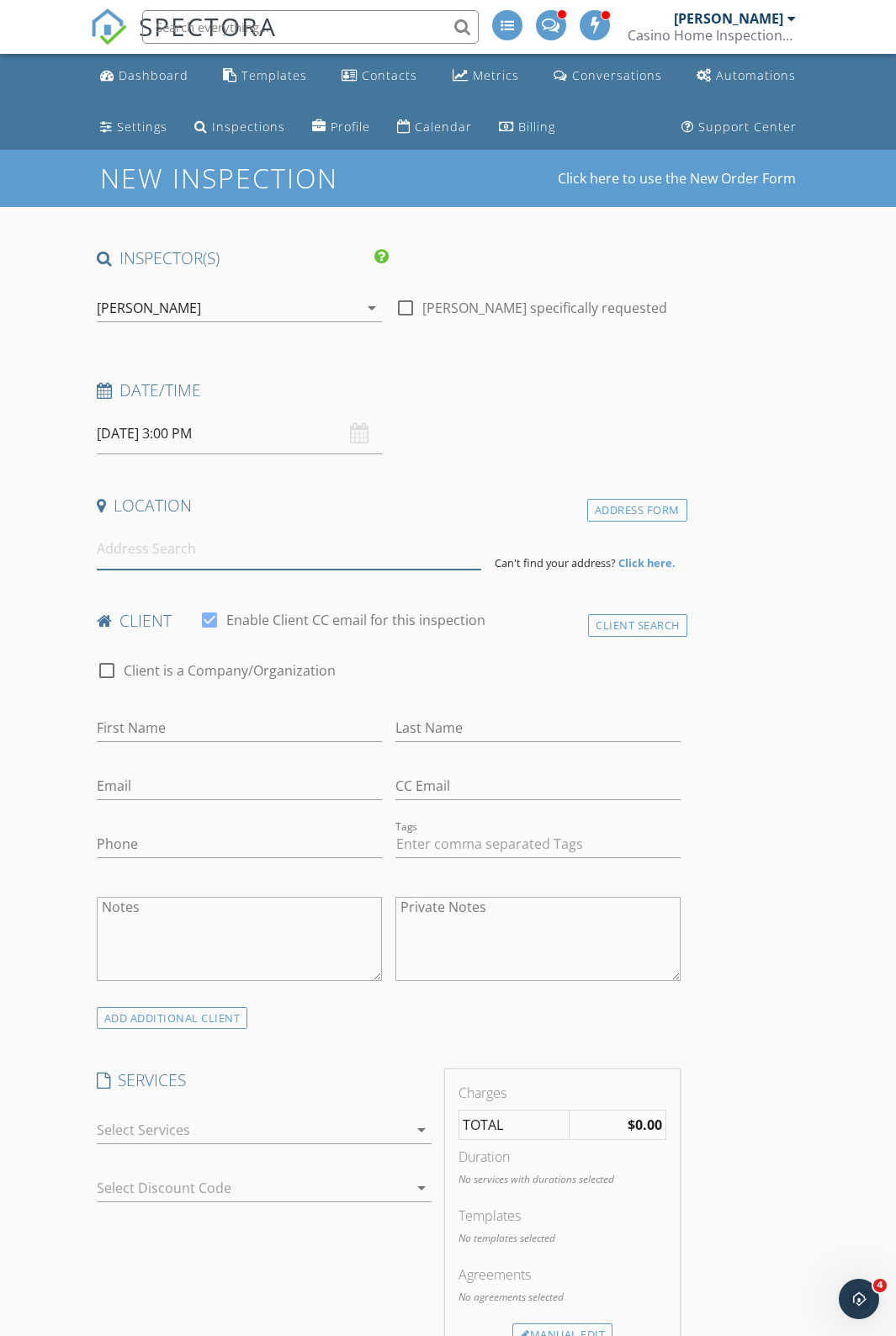
click at [153, 564] on input at bounding box center [288, 548] width 385 height 41
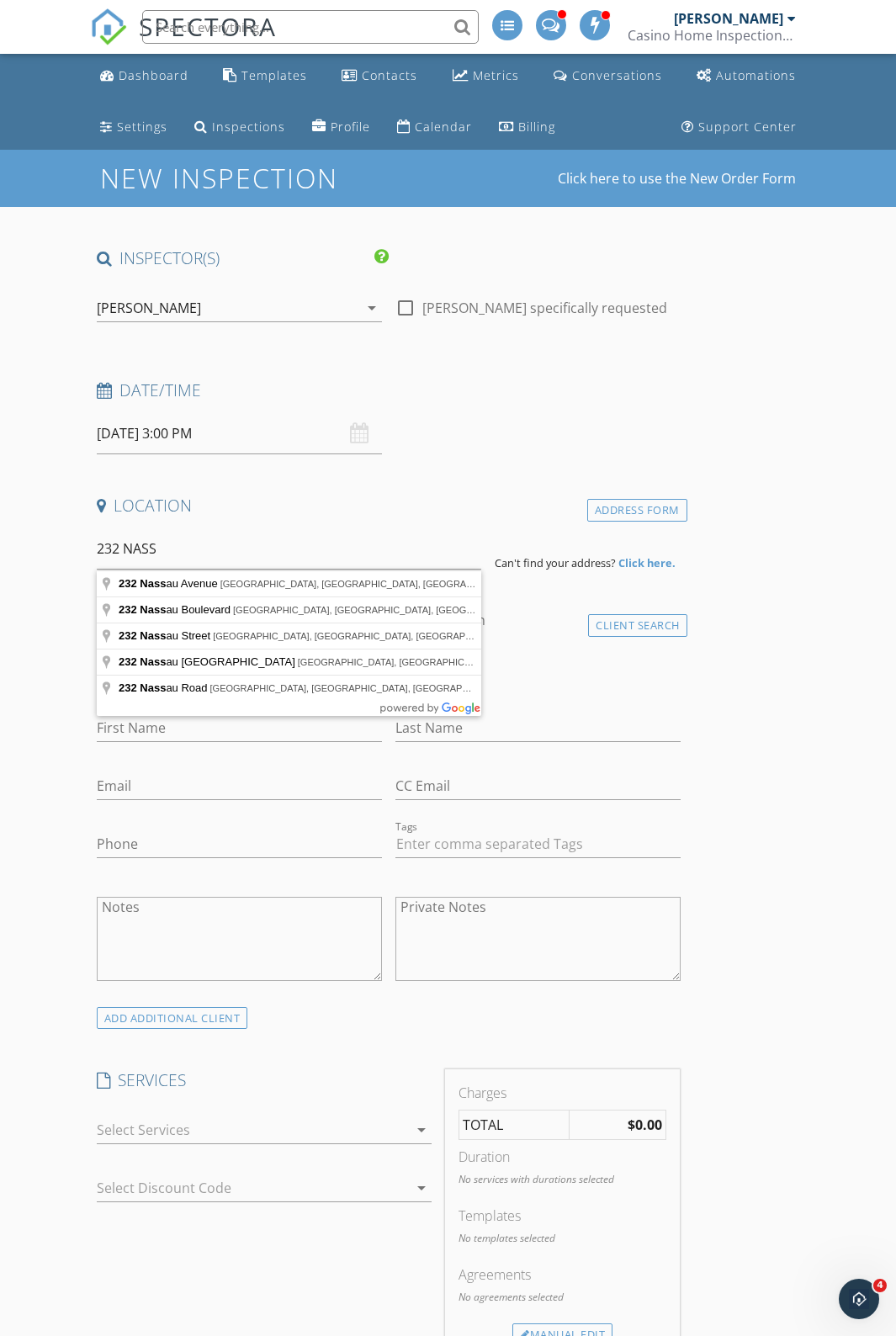
type input "232 Nassau Avenue, Freeport, NY, USA"
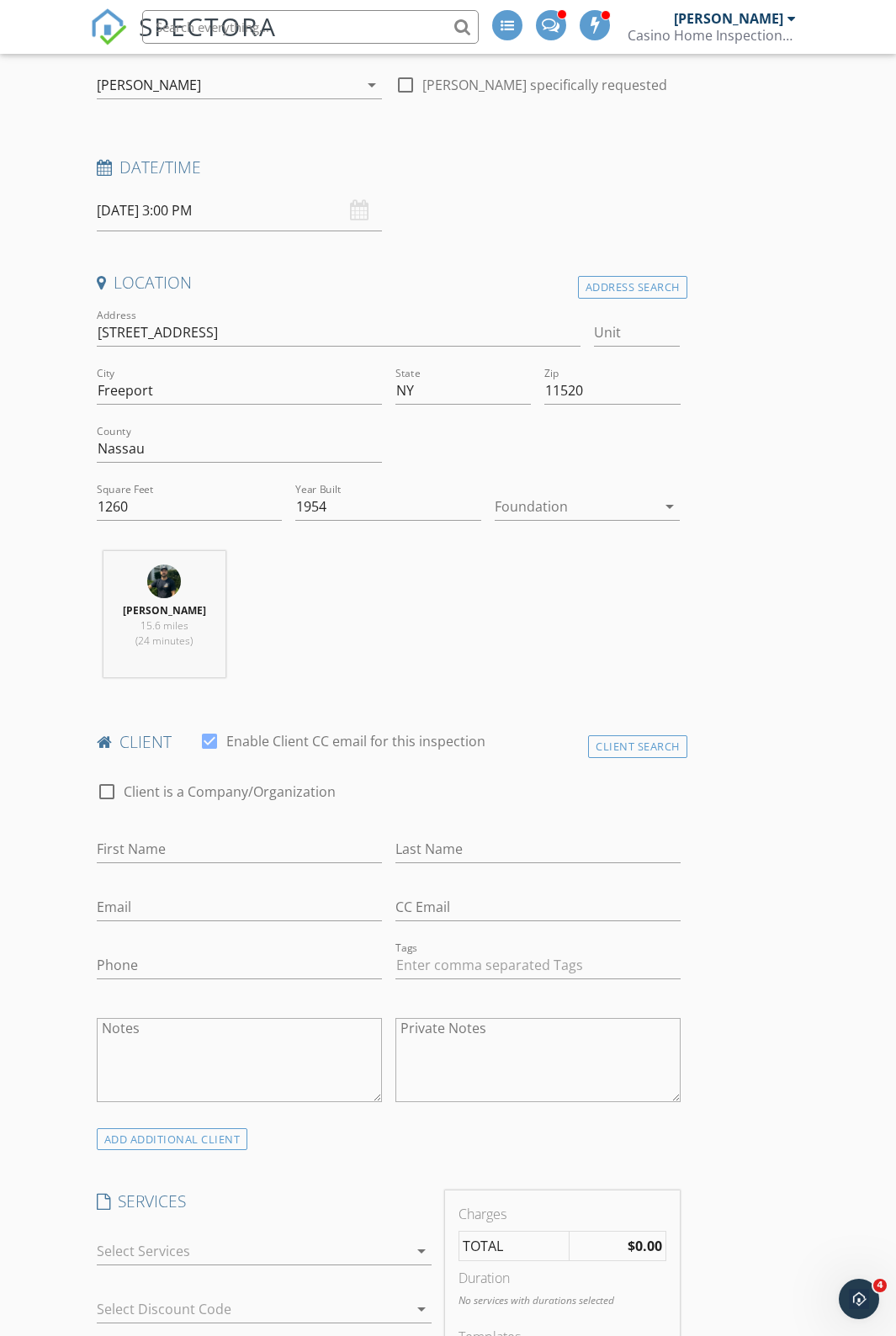
scroll to position [253, 0]
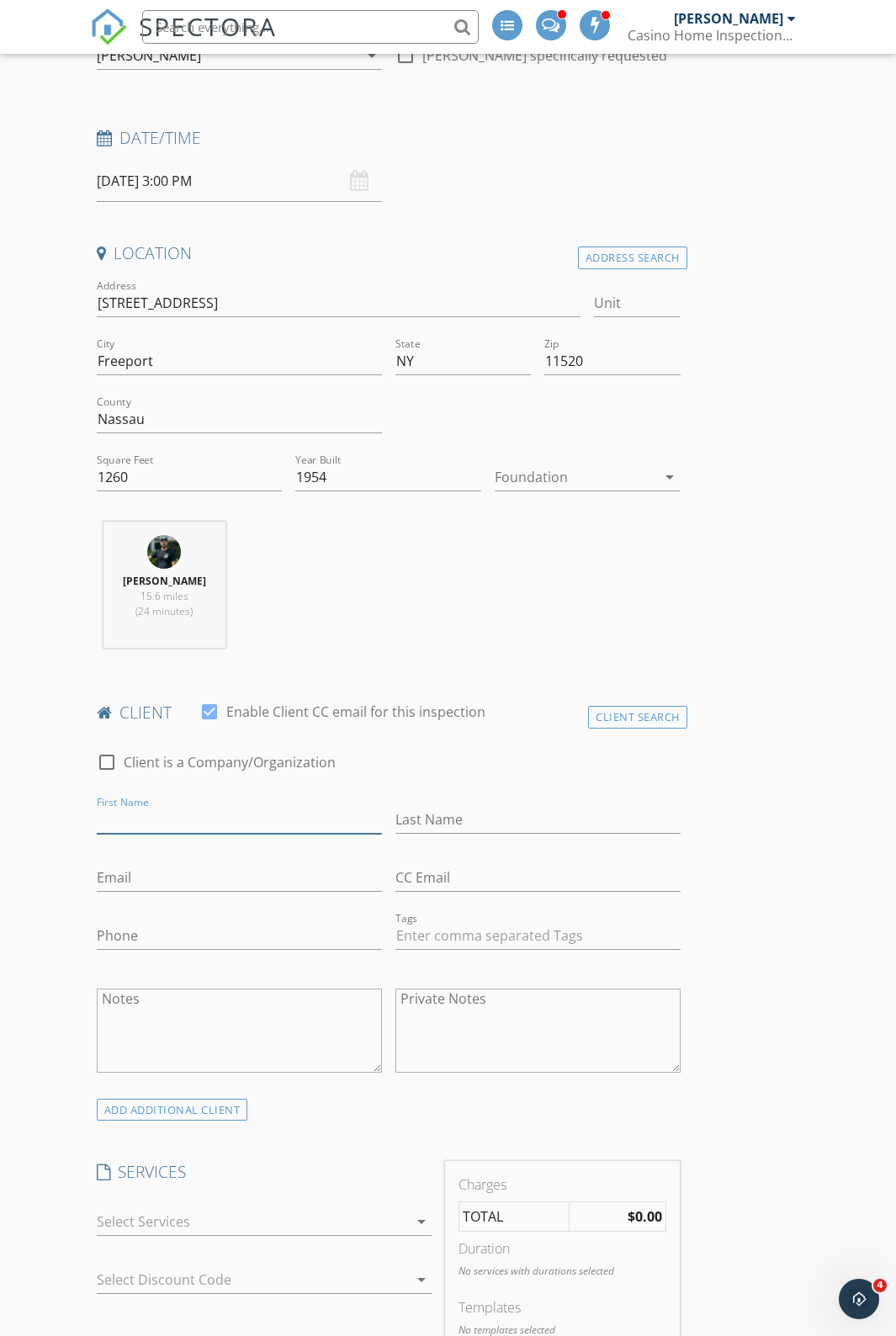
click at [175, 824] on input "First Name" at bounding box center [239, 820] width 286 height 28
type input "w"
click at [211, 834] on input "Wadif" at bounding box center [239, 820] width 286 height 28
type input "Wasif"
type input "a"
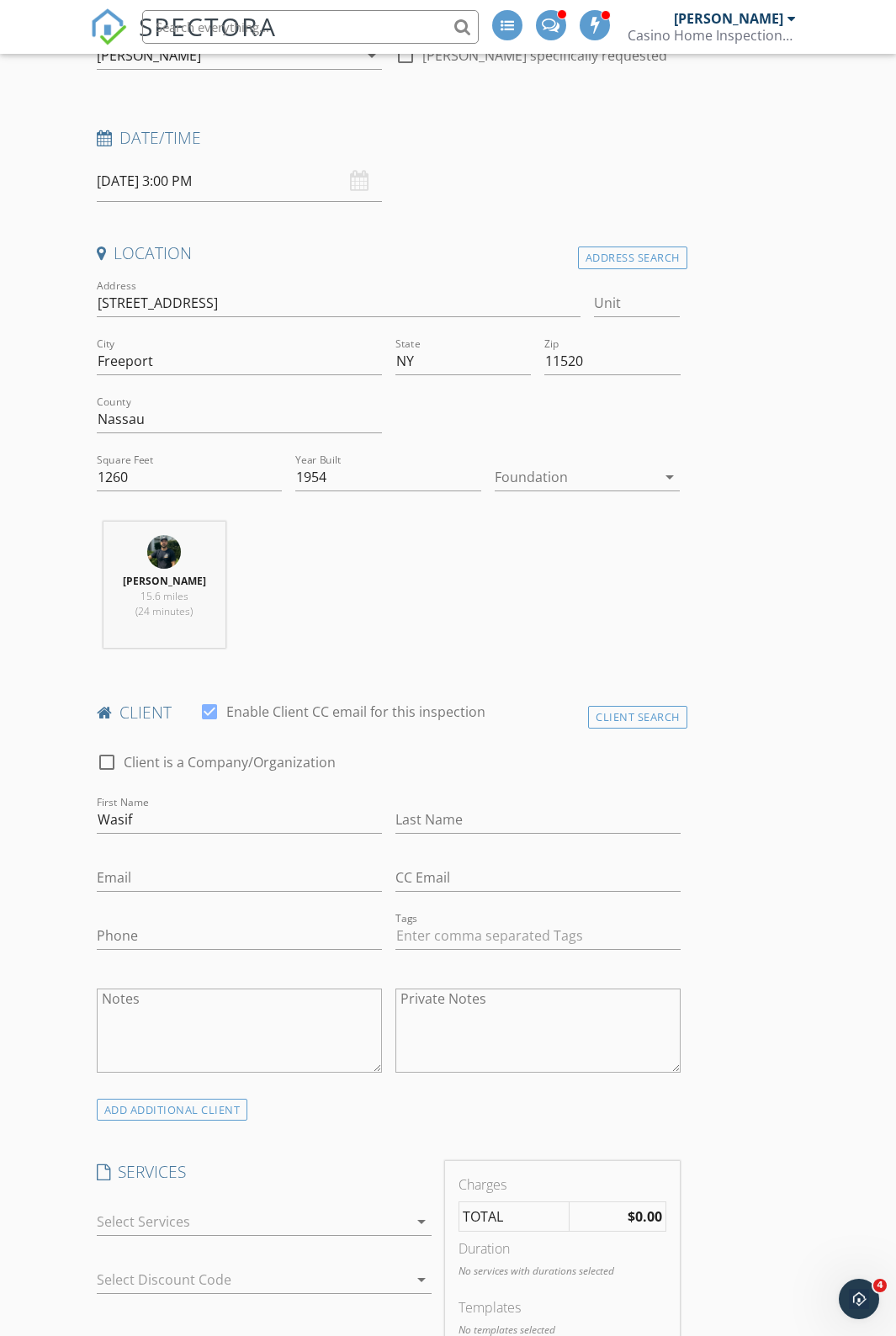
click at [256, 908] on div "Email" at bounding box center [239, 886] width 286 height 45
drag, startPoint x: 194, startPoint y: 803, endPoint x: 196, endPoint y: 829, distance: 26.1
click at [194, 792] on div at bounding box center [216, 787] width 239 height 10
click at [196, 832] on input "Wasif" at bounding box center [239, 820] width 286 height 28
type input "[PERSON_NAME]"
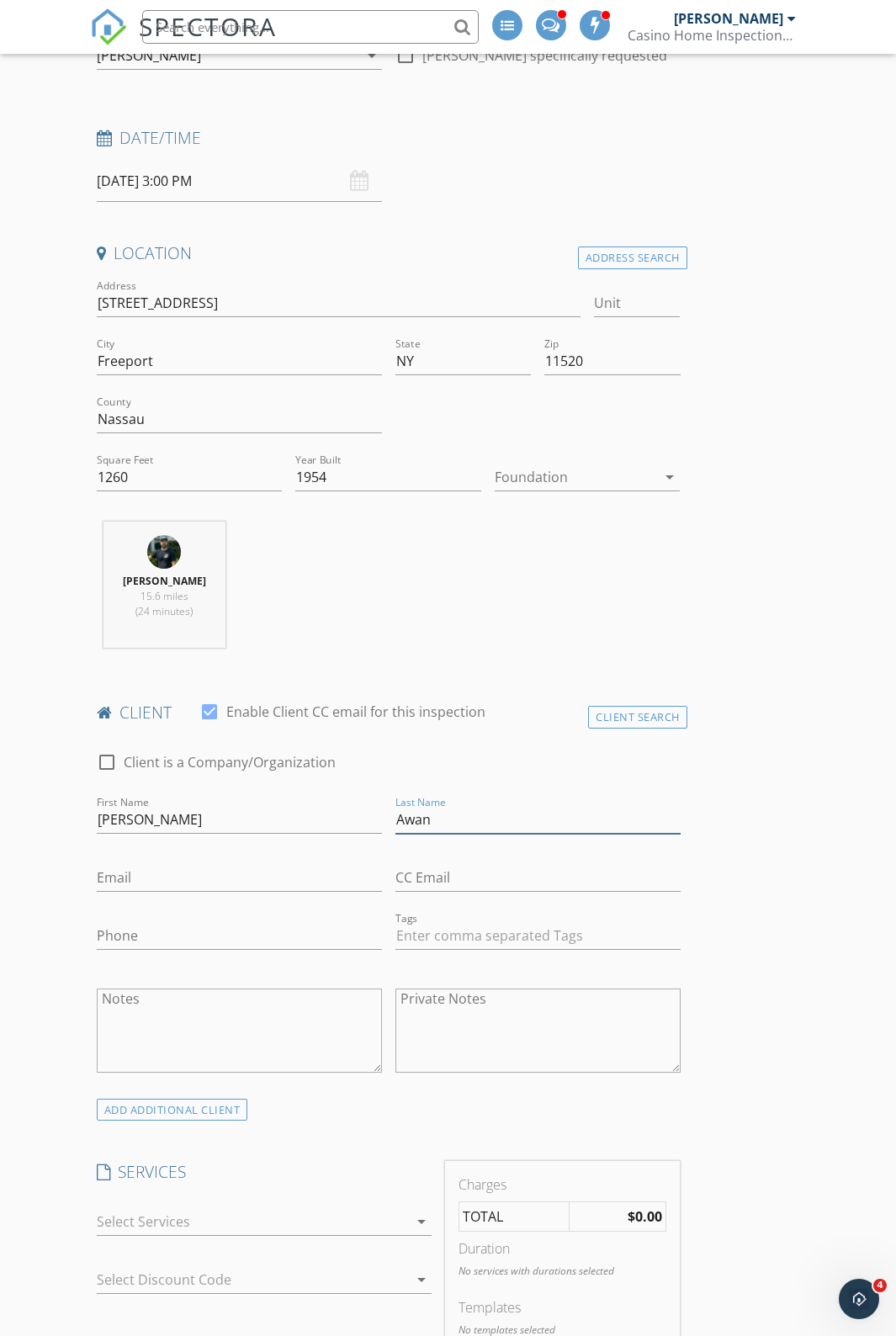
type input "Awan"
click at [165, 908] on div at bounding box center [239, 903] width 286 height 10
click at [159, 890] on input "Email" at bounding box center [239, 878] width 286 height 28
type input "[EMAIL_ADDRESS][DOMAIN_NAME]"
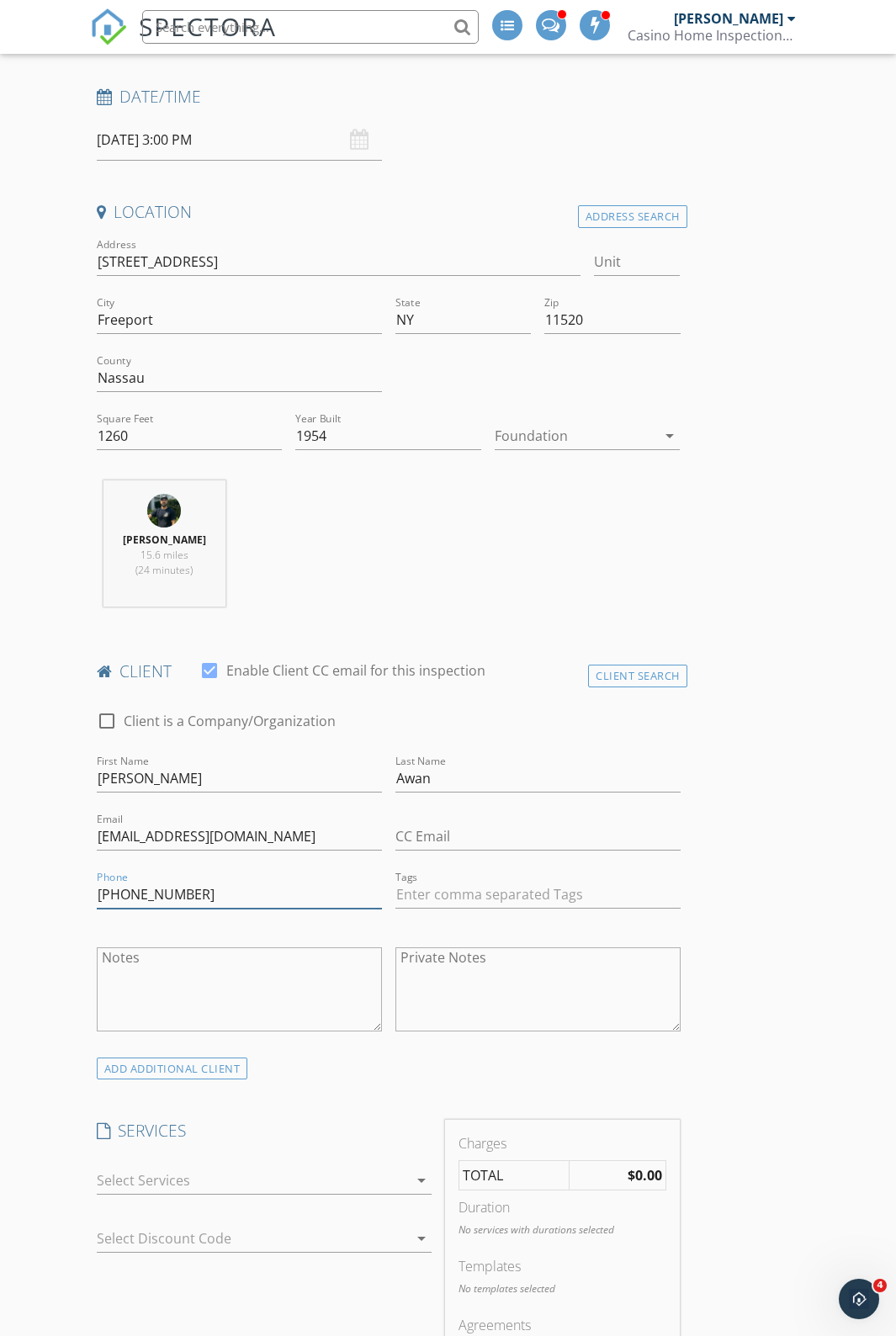
scroll to position [421, 0]
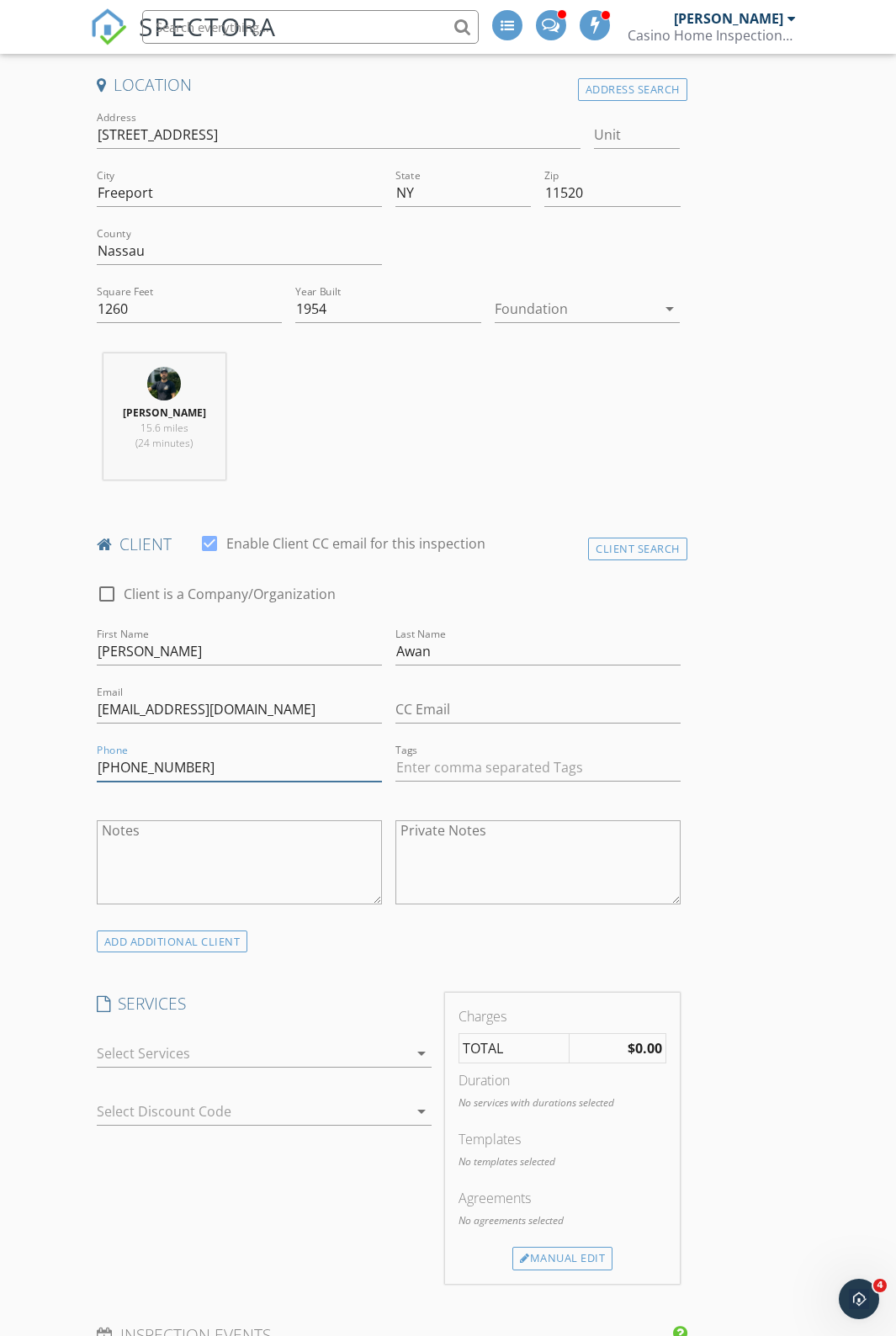
type input "[PHONE_NUMBER]"
click at [141, 1084] on div "arrow_drop_down" at bounding box center [263, 1061] width 335 height 45
click at [143, 1067] on div at bounding box center [252, 1052] width 311 height 27
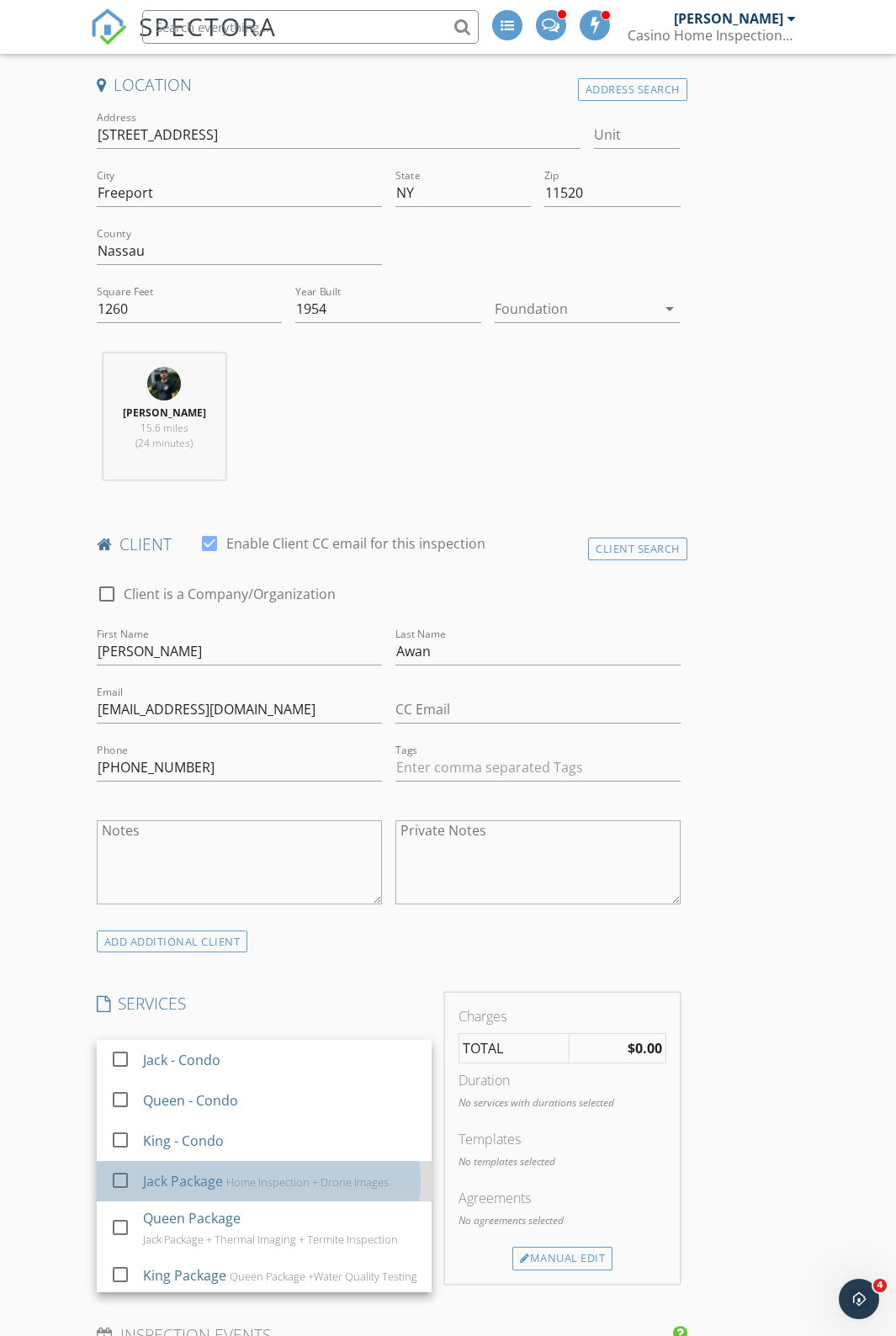
click at [156, 1200] on div "check_box_outline_blank Jack Package Home Inspection + Drone Images" at bounding box center [263, 1181] width 308 height 38
checkbox input "true"
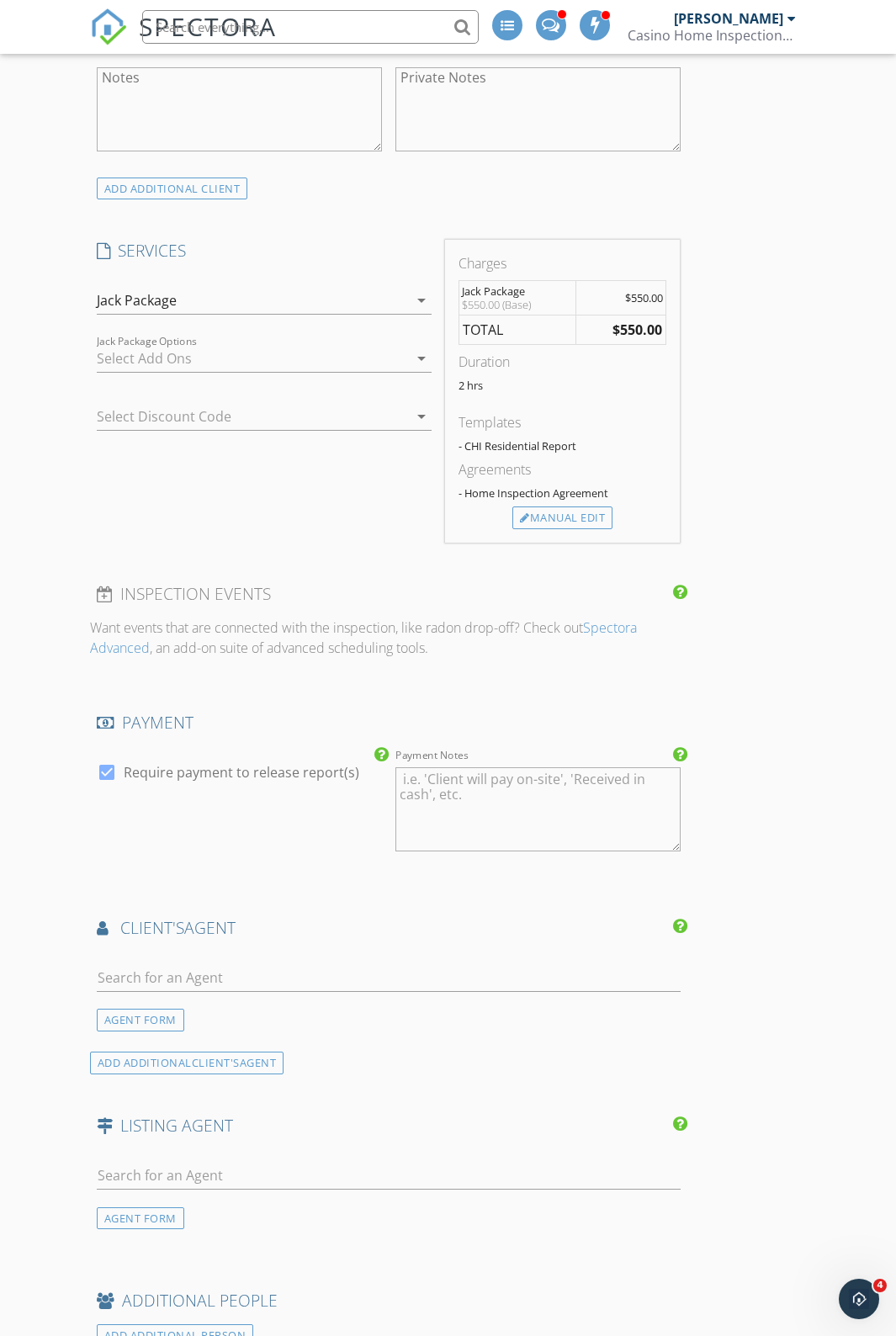
scroll to position [1178, 0]
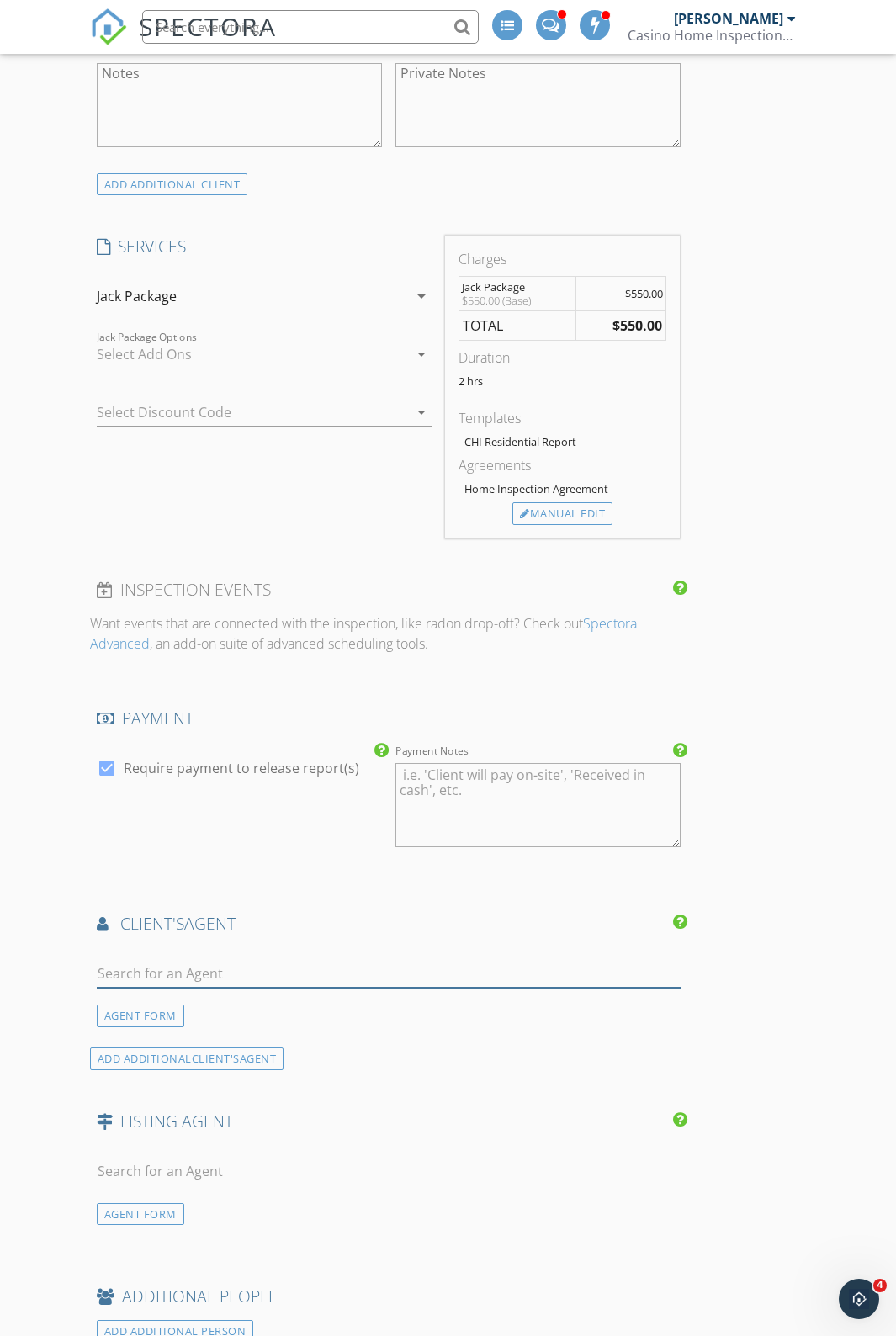
click at [203, 986] on input "text" at bounding box center [388, 973] width 584 height 28
type input "Jennif"
click at [187, 1024] on div "[PERSON_NAME]" at bounding box center [177, 1010] width 145 height 27
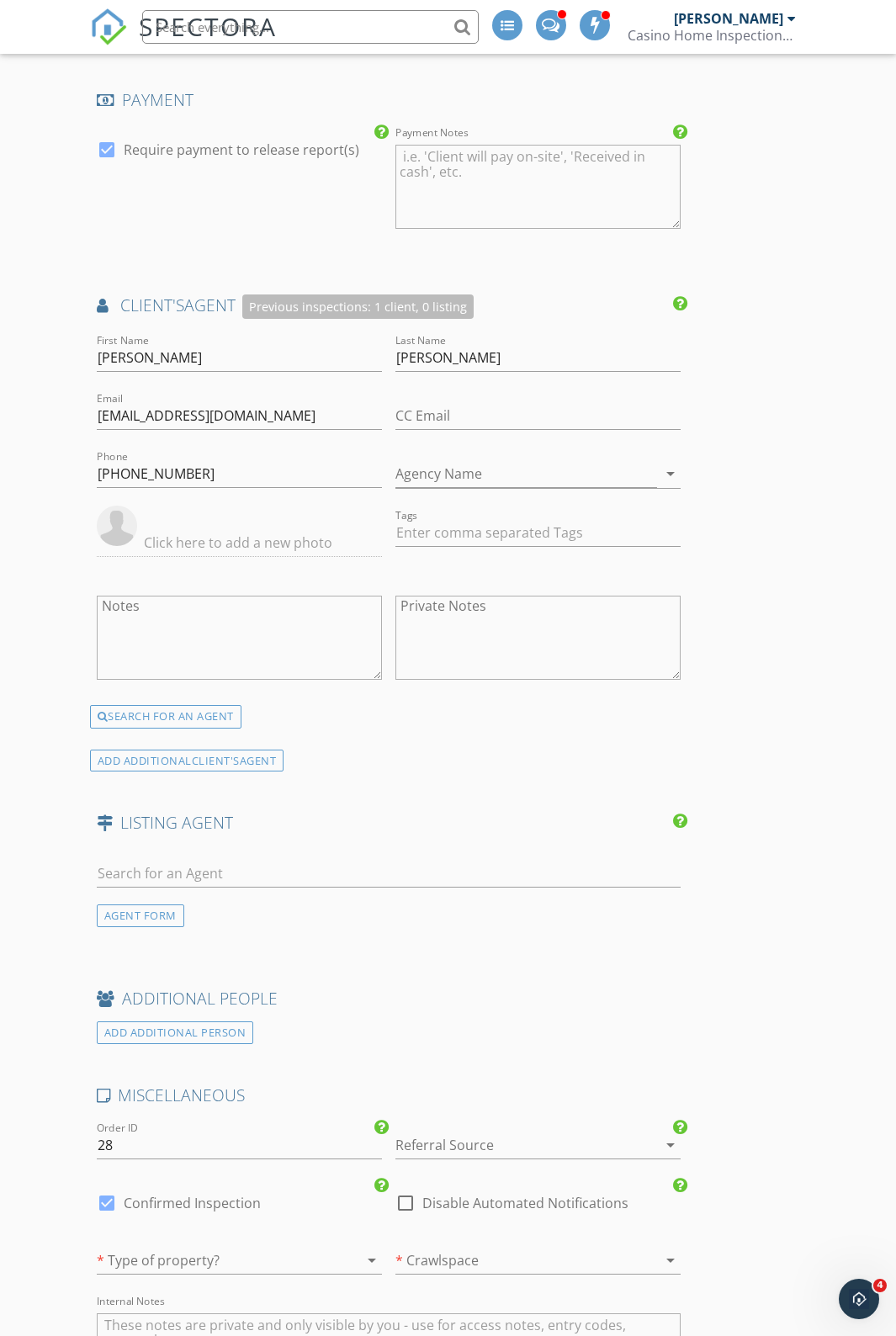
scroll to position [1851, 0]
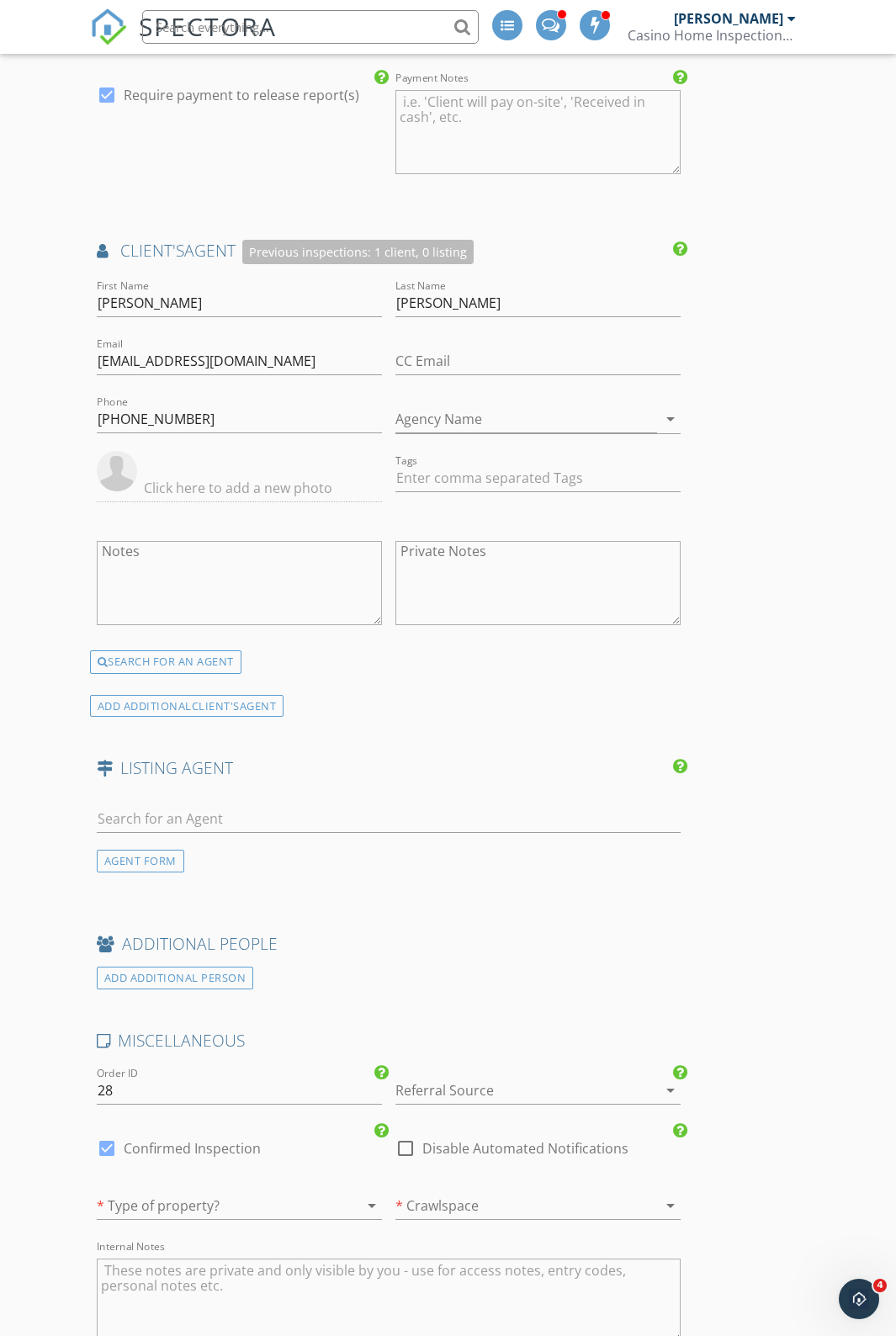
click at [469, 1082] on div "Referral Source arrow_drop_down" at bounding box center [537, 1092] width 298 height 58
drag, startPoint x: 470, startPoint y: 1094, endPoint x: 462, endPoint y: 1102, distance: 11.3
click at [470, 1095] on div at bounding box center [514, 1090] width 238 height 27
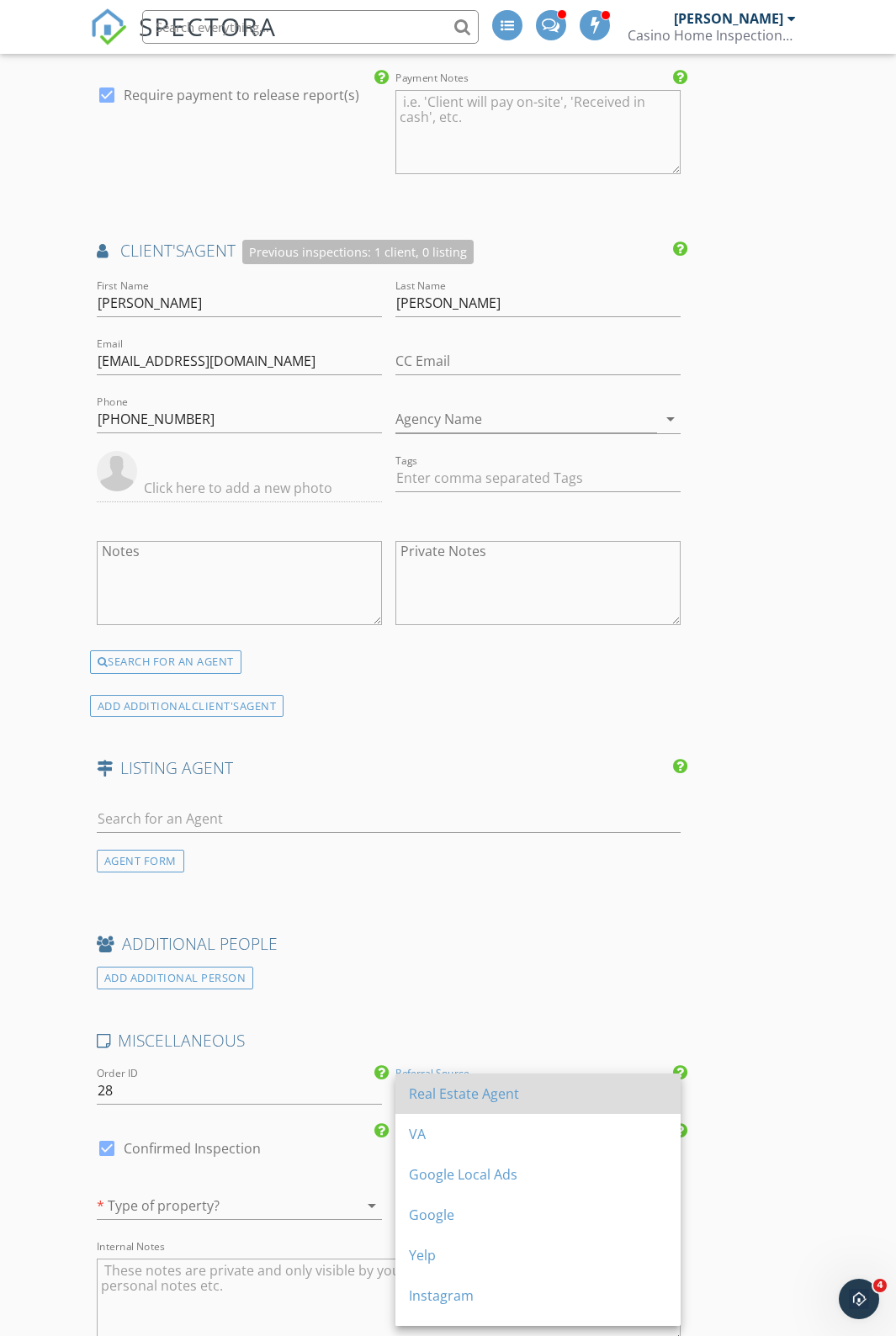
click at [459, 1102] on div "Real Estate Agent" at bounding box center [537, 1094] width 258 height 20
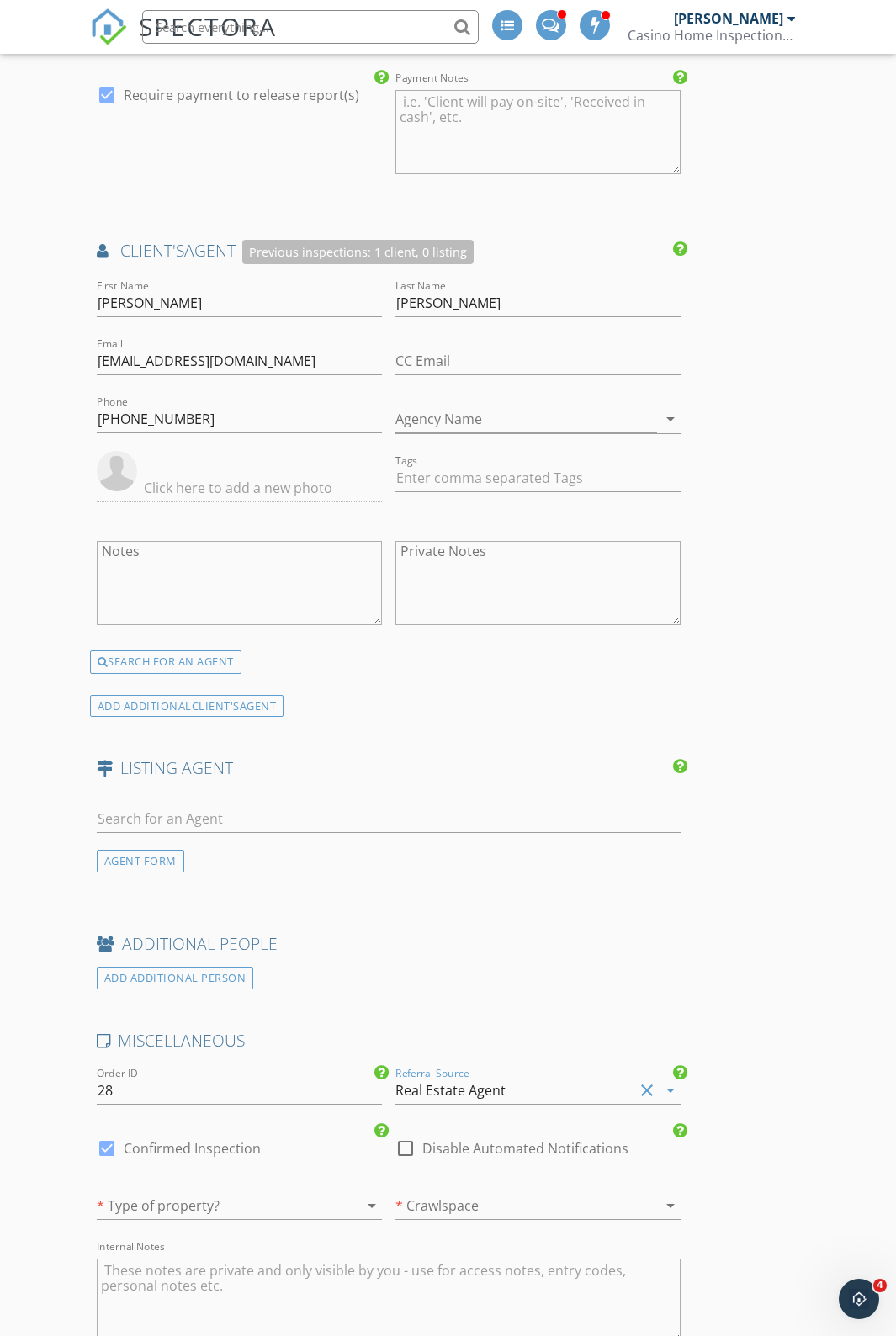
click at [453, 1219] on div at bounding box center [514, 1205] width 238 height 27
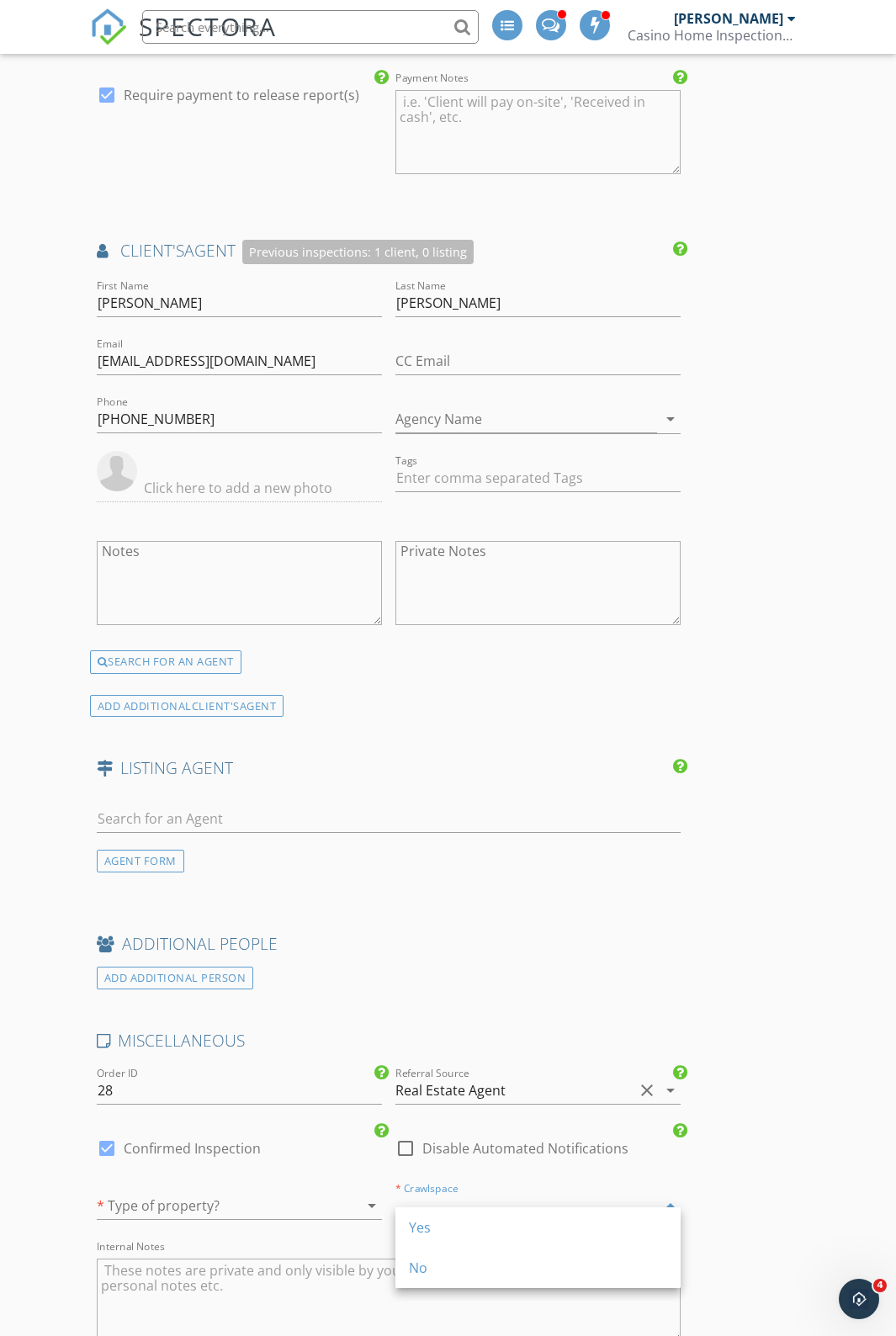
click at [441, 1240] on div "Yes" at bounding box center [537, 1228] width 258 height 40
click at [433, 1218] on div "Yes" at bounding box center [514, 1205] width 238 height 27
click at [418, 1265] on div "No" at bounding box center [537, 1268] width 258 height 20
click at [224, 1219] on div at bounding box center [215, 1205] width 238 height 27
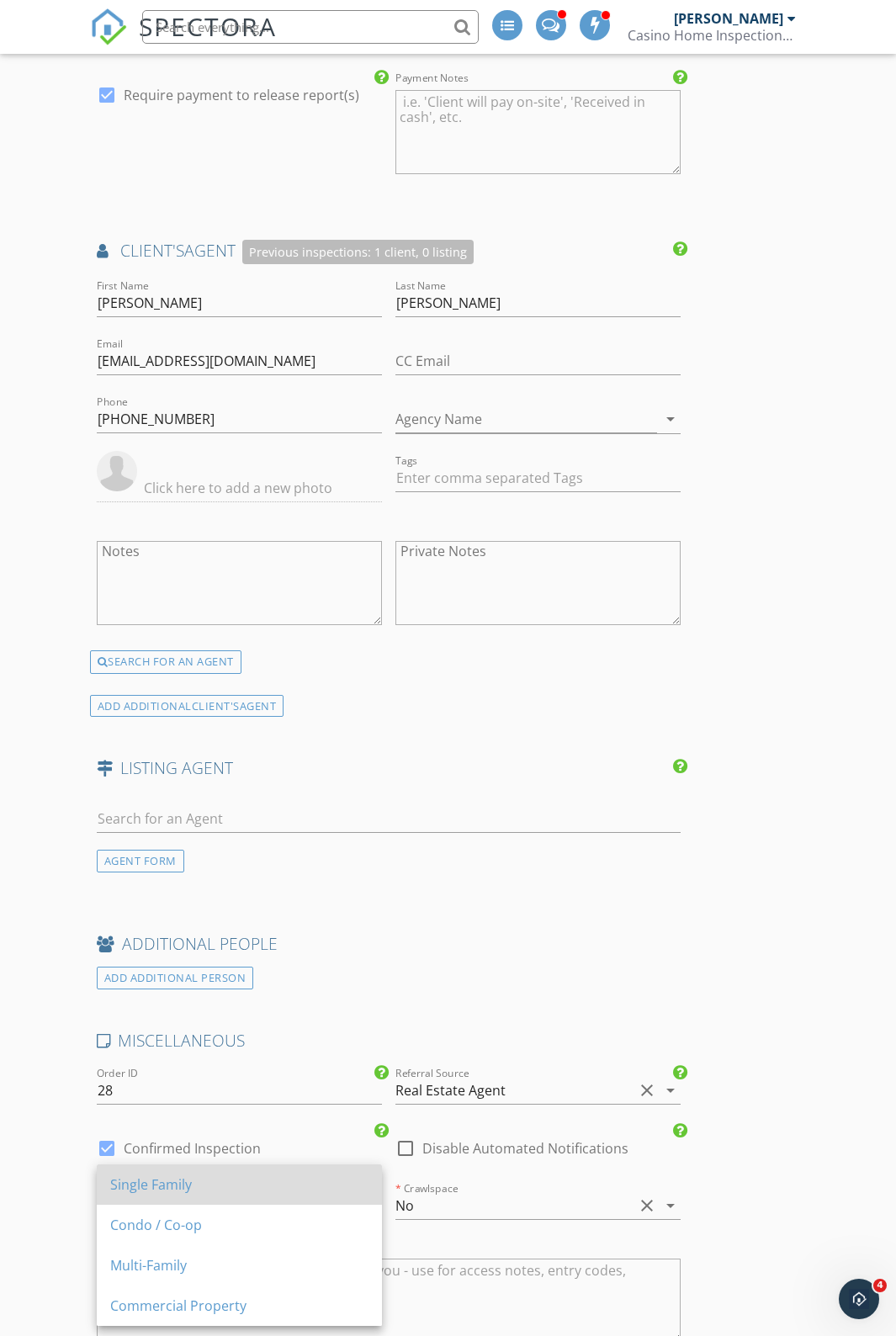
click at [122, 1196] on div "Single Family" at bounding box center [239, 1184] width 258 height 40
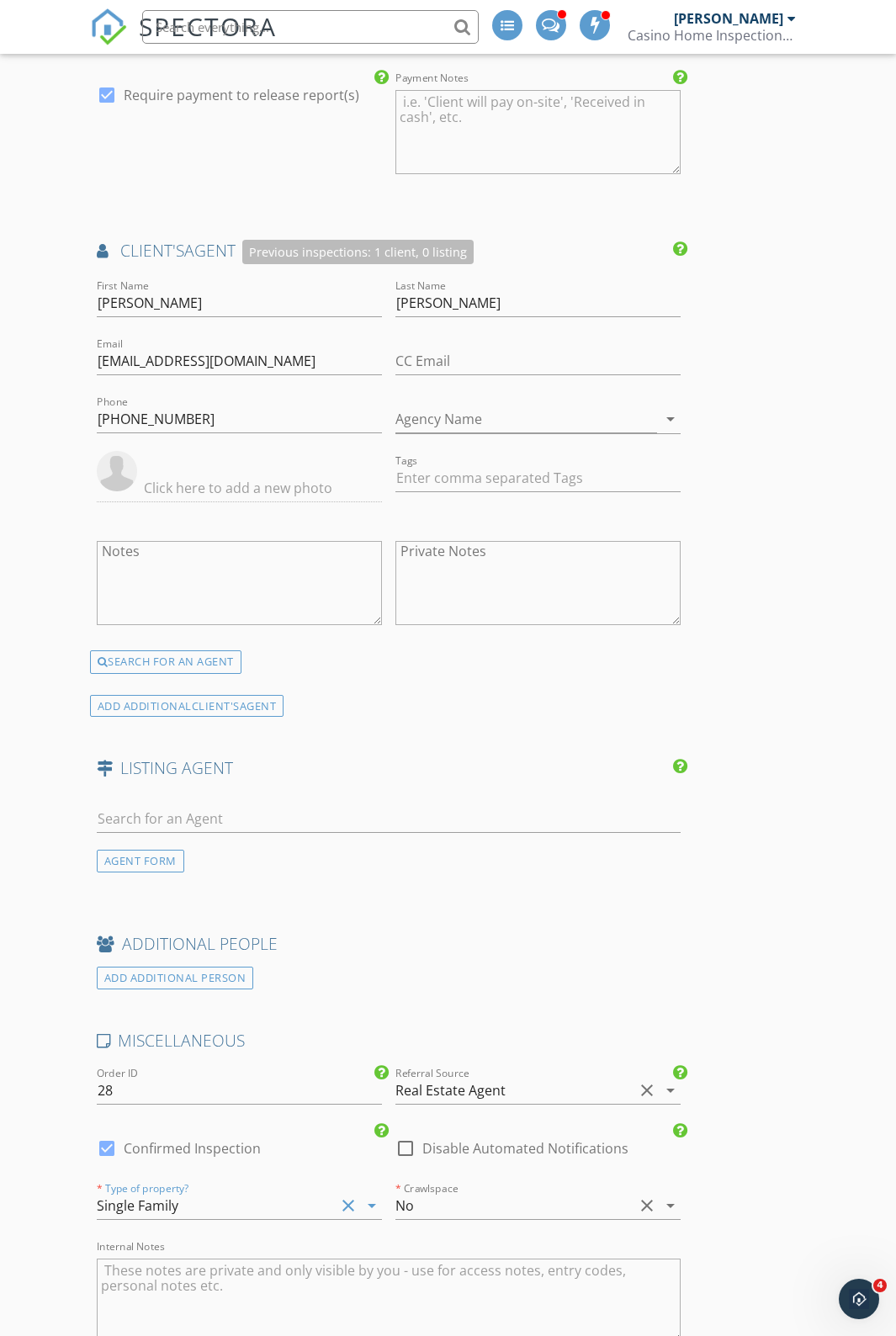
click at [58, 1189] on div "New Inspection Click here to use the New Order Form INSPECTOR(S) check_box_outl…" at bounding box center [448, 100] width 896 height 3601
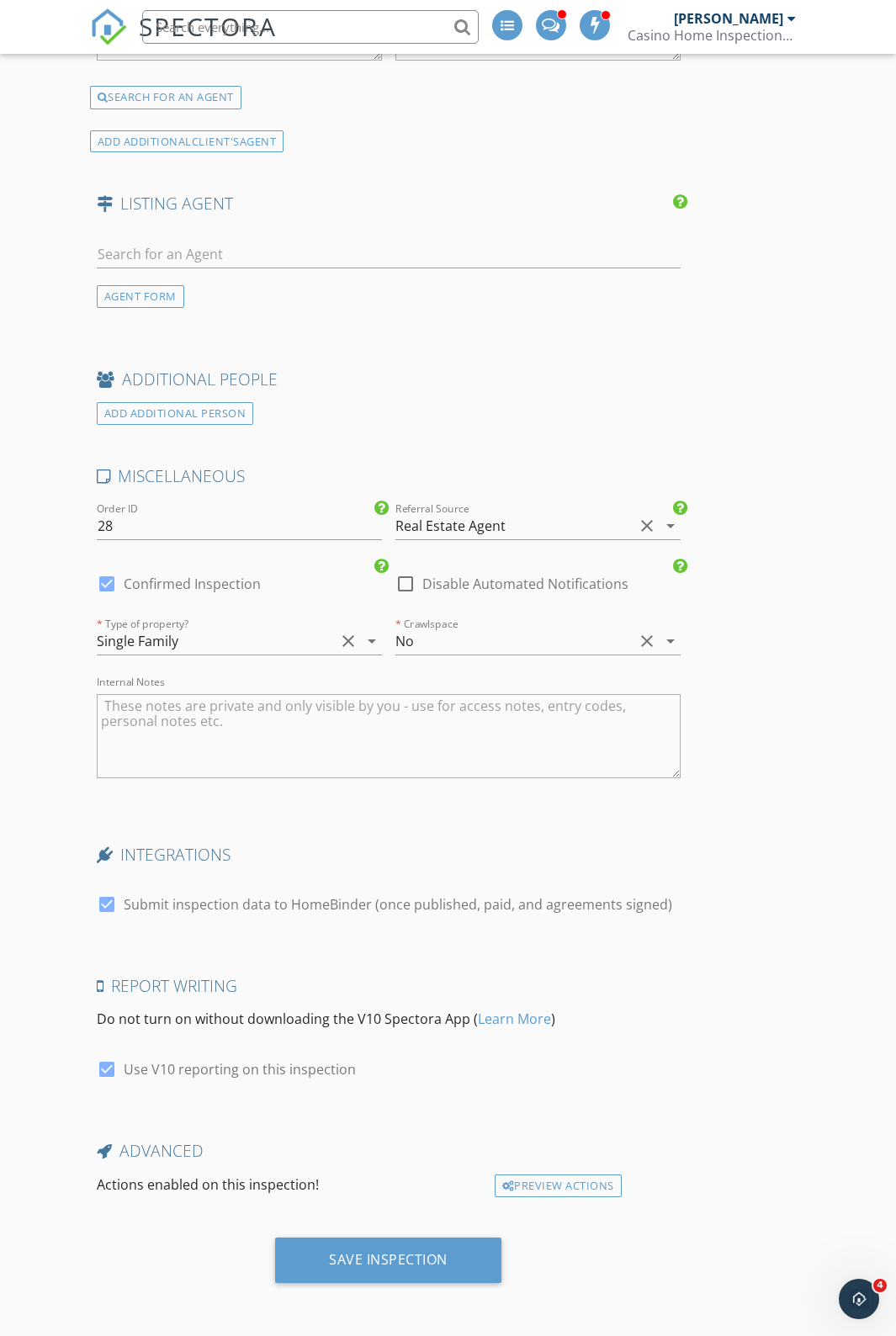
scroll to position [2431, 0]
click at [306, 1253] on div "Save Inspection" at bounding box center [388, 1260] width 226 height 45
